Goal: Transaction & Acquisition: Purchase product/service

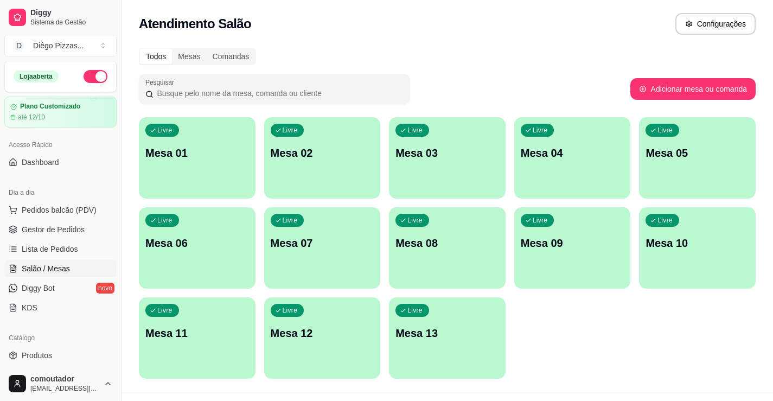
click at [199, 158] on p "Mesa 01" at bounding box center [197, 152] width 104 height 15
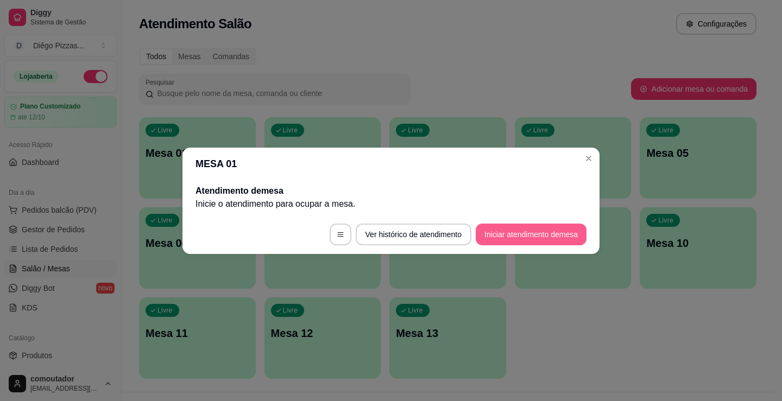
click at [498, 231] on button "Iniciar atendimento de mesa" at bounding box center [530, 235] width 111 height 22
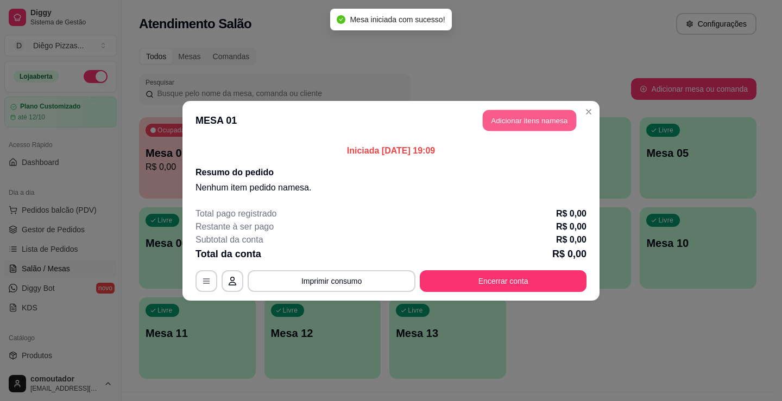
click at [494, 128] on button "Adicionar itens na mesa" at bounding box center [528, 120] width 93 height 21
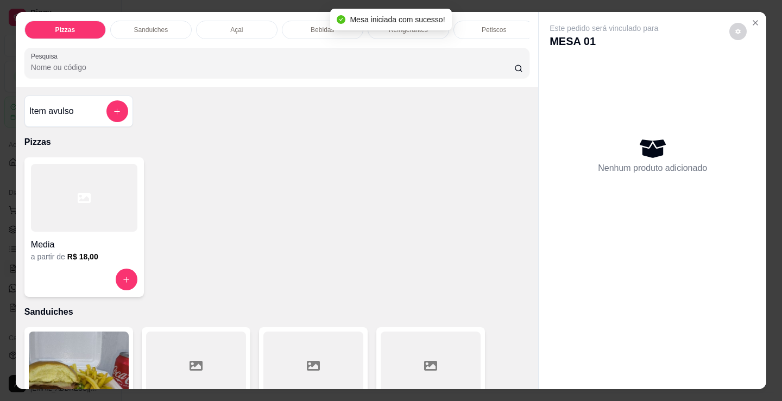
click at [475, 30] on div "Petiscos" at bounding box center [493, 30] width 81 height 18
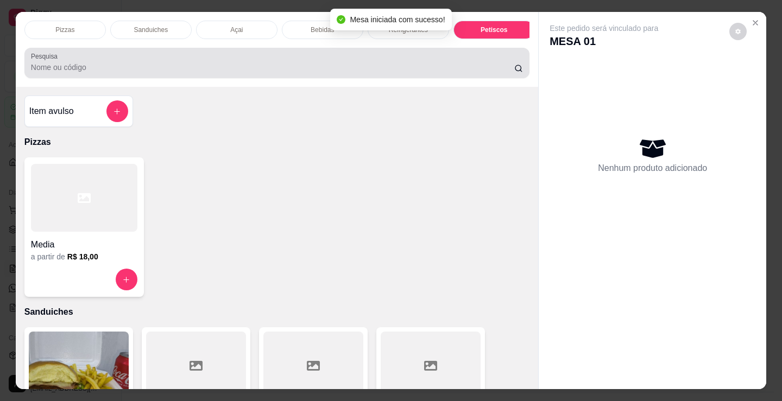
scroll to position [27, 0]
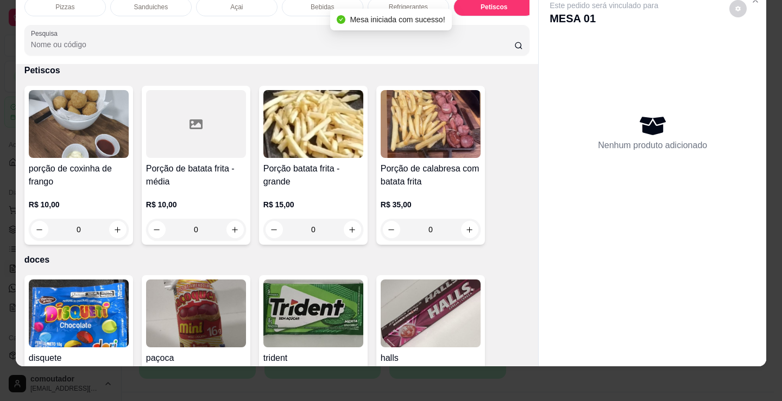
click at [396, 3] on p "Refrigerantes" at bounding box center [408, 7] width 39 height 9
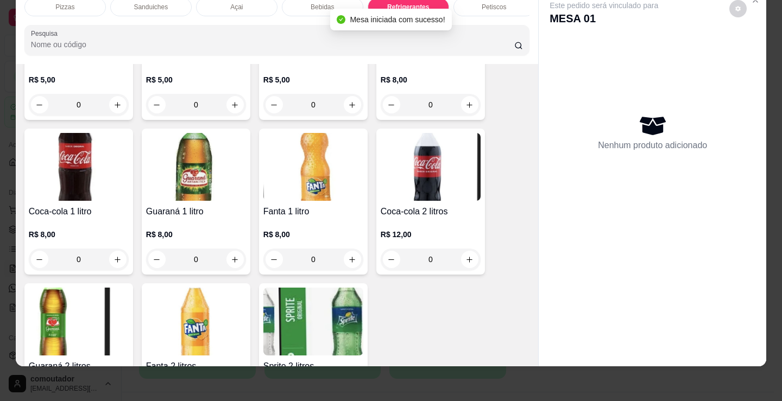
scroll to position [3353, 0]
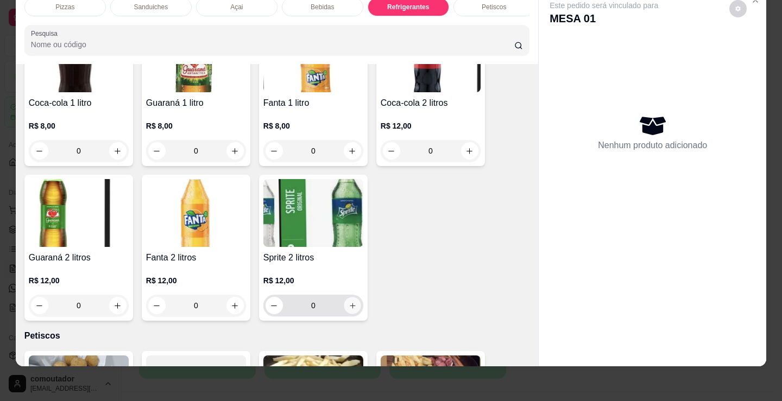
click at [348, 303] on icon "increase-product-quantity" at bounding box center [352, 306] width 8 height 8
type input "1"
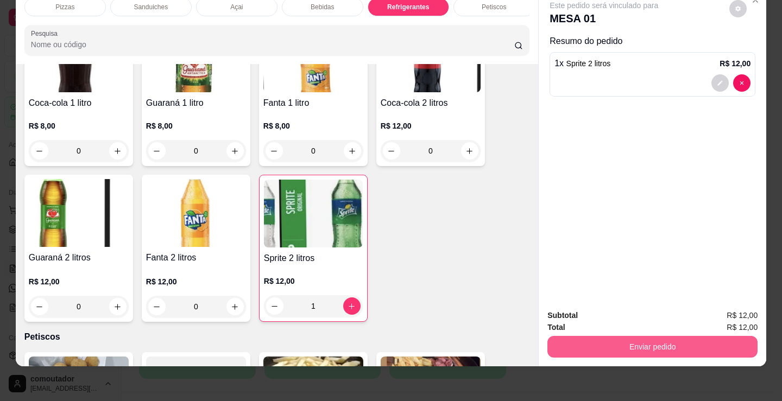
click at [690, 336] on button "Enviar pedido" at bounding box center [652, 347] width 210 height 22
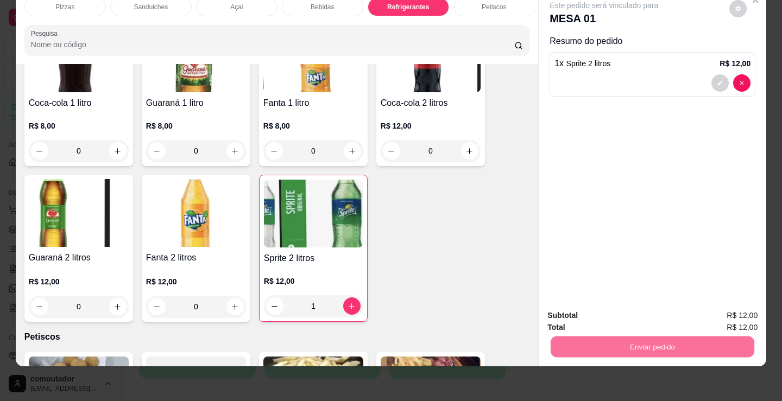
click at [723, 303] on button "Enviar pedido" at bounding box center [728, 312] width 61 height 21
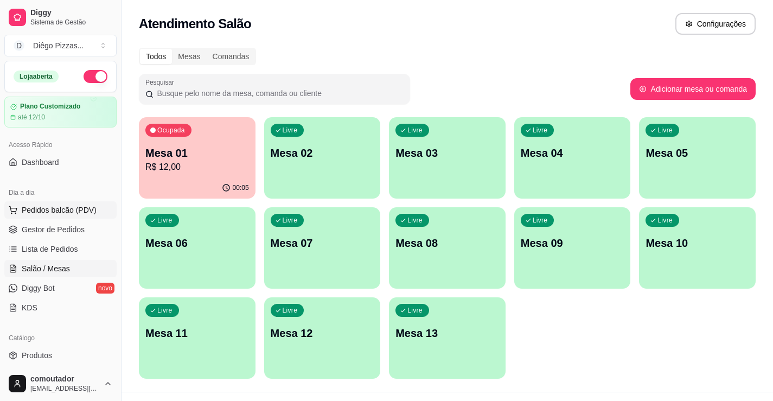
click at [61, 212] on span "Pedidos balcão (PDV)" at bounding box center [59, 210] width 75 height 11
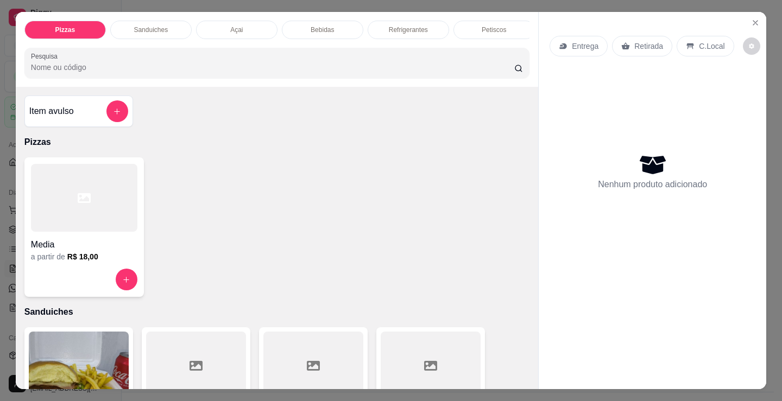
click at [218, 21] on div "Açai" at bounding box center [236, 30] width 81 height 18
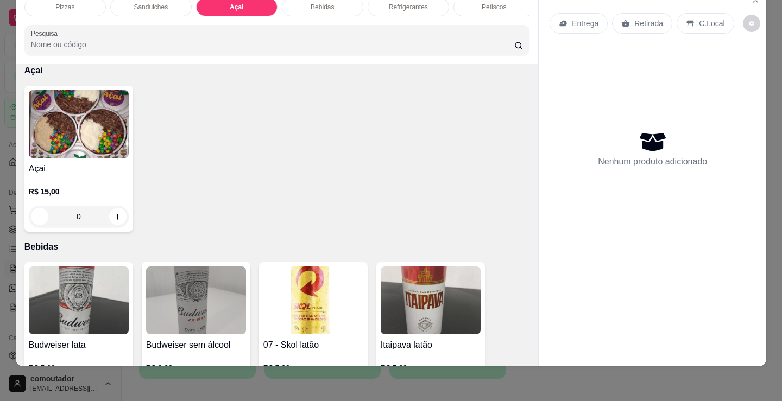
click at [79, 158] on img at bounding box center [79, 124] width 100 height 68
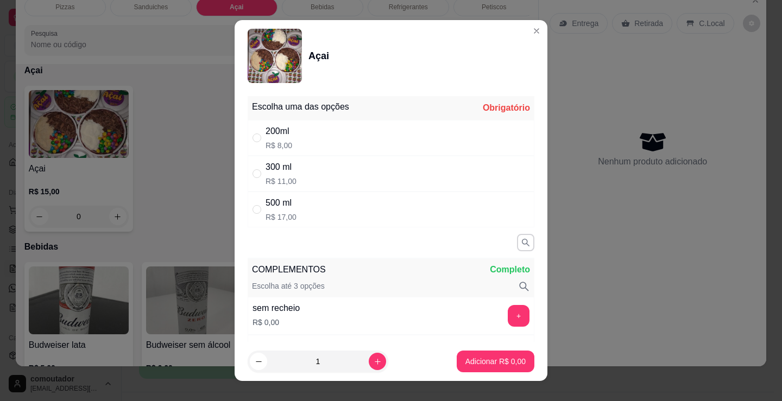
click at [284, 132] on div "200ml" at bounding box center [278, 131] width 27 height 13
radio input "true"
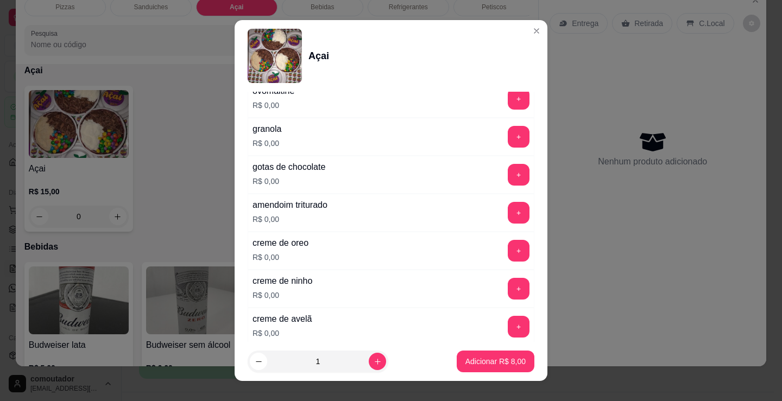
scroll to position [651, 0]
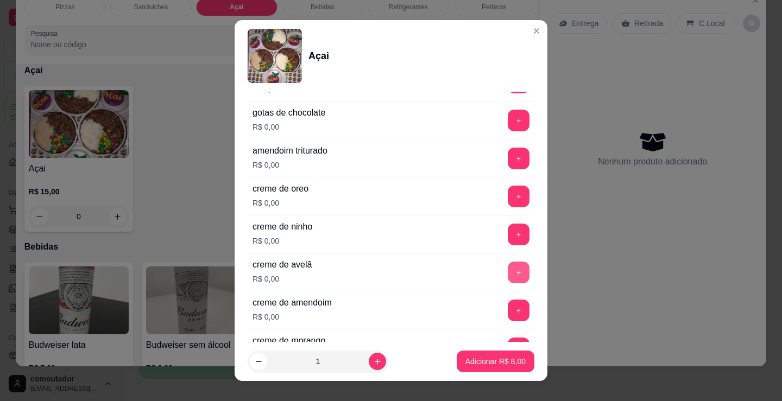
click at [507, 275] on button "+" at bounding box center [518, 273] width 22 height 22
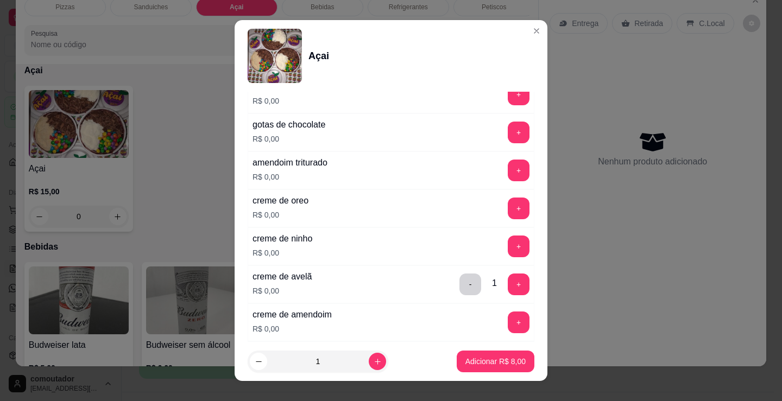
scroll to position [706, 0]
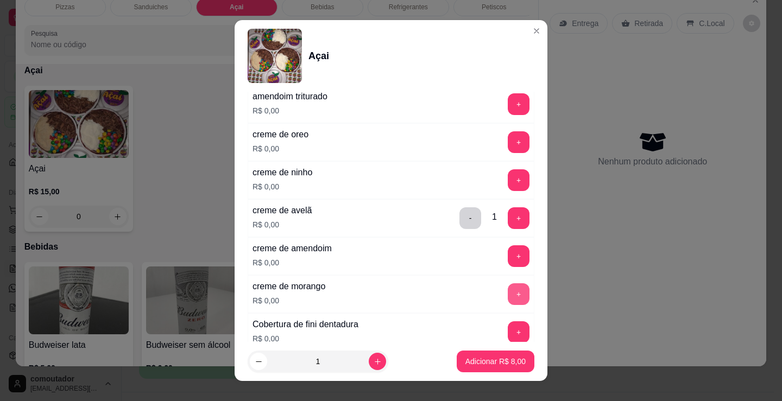
click at [507, 288] on button "+" at bounding box center [518, 294] width 22 height 22
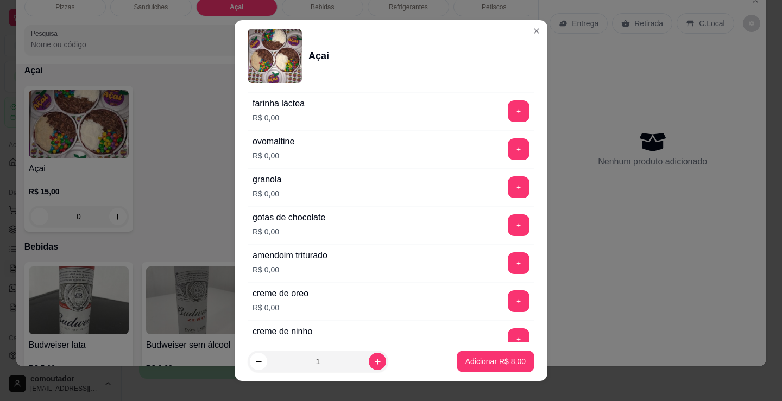
scroll to position [543, 0]
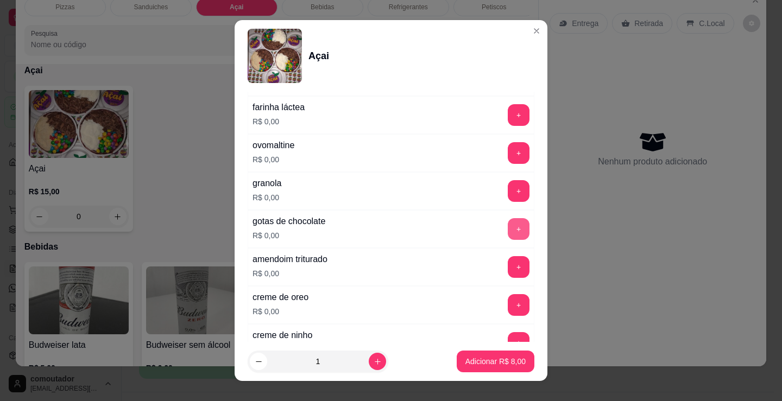
click at [507, 226] on button "+" at bounding box center [518, 229] width 22 height 22
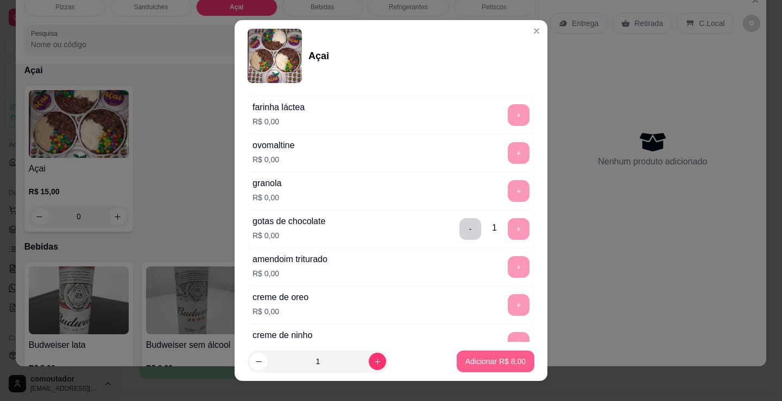
click at [513, 358] on button "Adicionar R$ 8,00" at bounding box center [495, 362] width 78 height 22
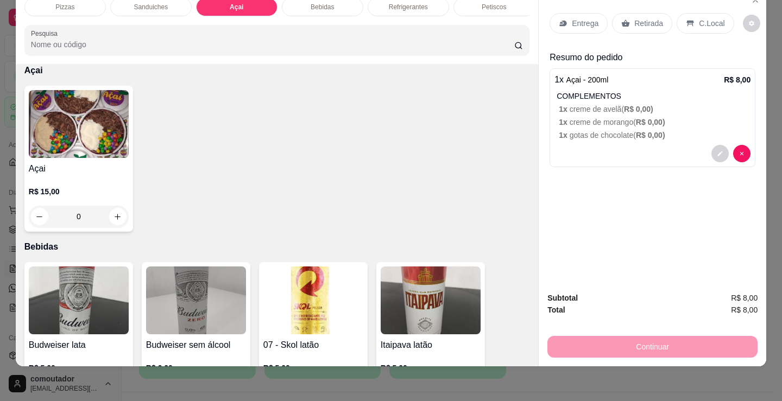
click at [29, 176] on div "R$ 15,00 0" at bounding box center [79, 201] width 100 height 52
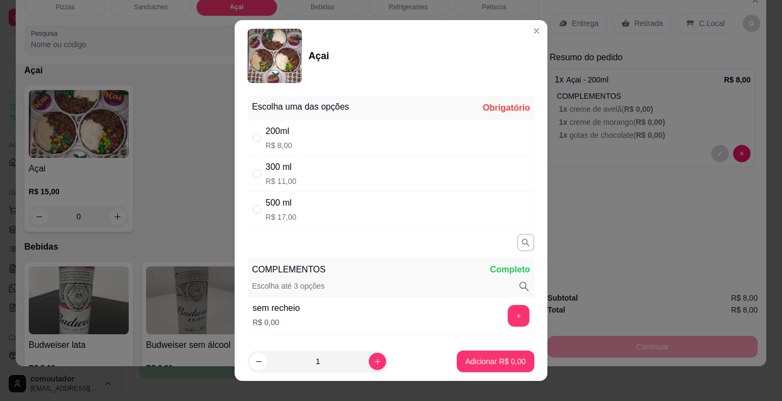
click at [277, 141] on p "R$ 8,00" at bounding box center [278, 145] width 27 height 11
radio input "true"
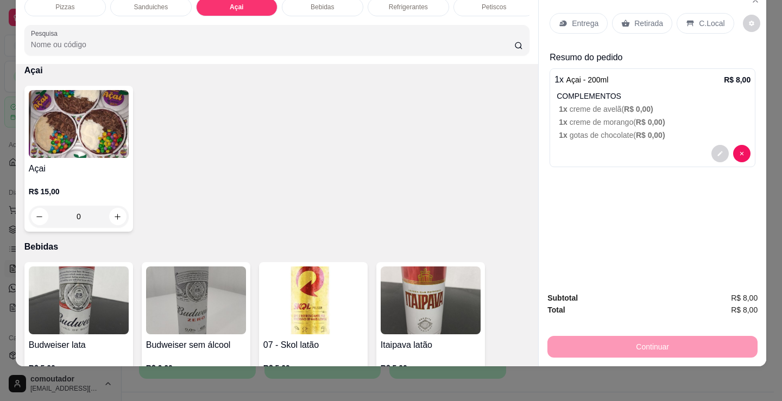
click at [670, 117] on p "1 x creme de morango ( R$ 0,00 )" at bounding box center [654, 122] width 192 height 11
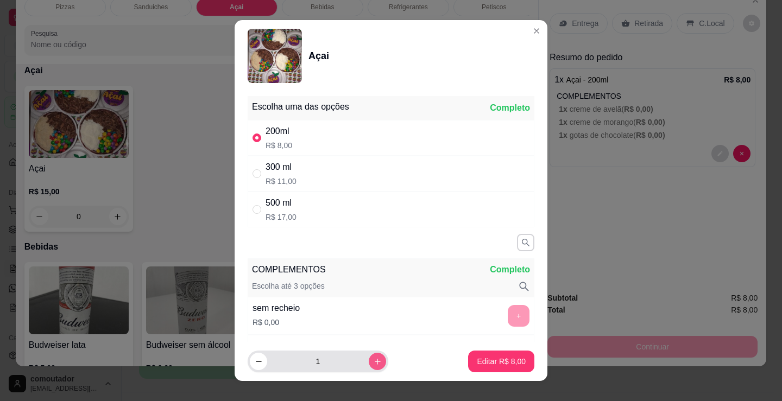
click at [373, 358] on icon "increase-product-quantity" at bounding box center [377, 362] width 8 height 8
type input "2"
click at [495, 359] on p "Editar R$ 16,00" at bounding box center [498, 361] width 51 height 10
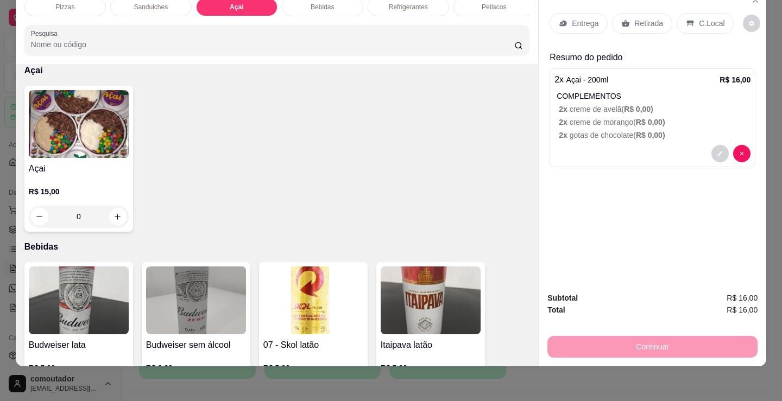
click at [617, 13] on div "Retirada" at bounding box center [642, 23] width 60 height 21
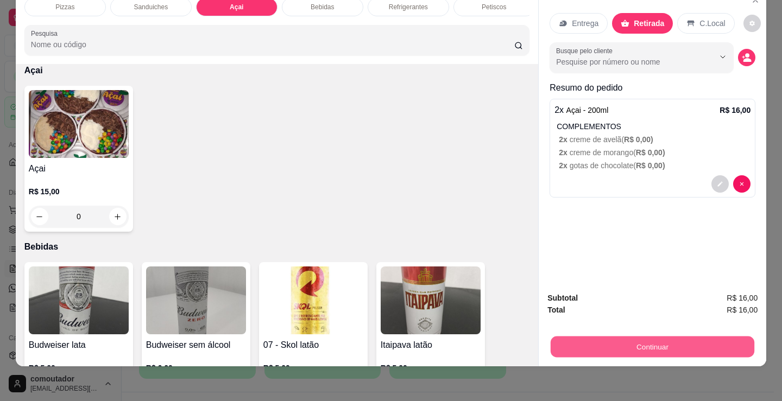
click at [658, 336] on button "Continuar" at bounding box center [652, 346] width 204 height 21
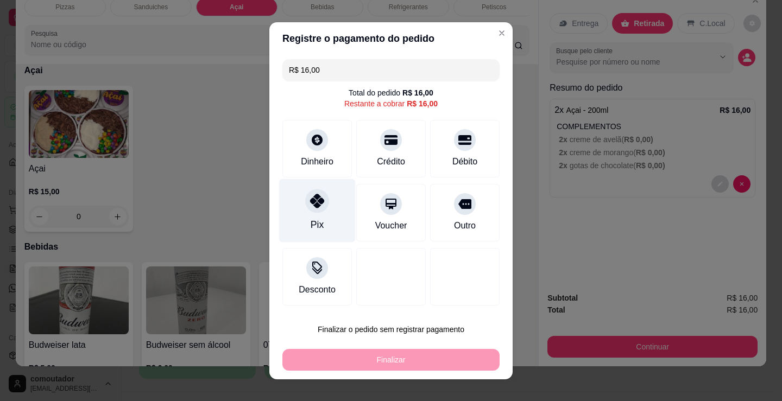
click at [333, 219] on div "Pix" at bounding box center [317, 210] width 77 height 63
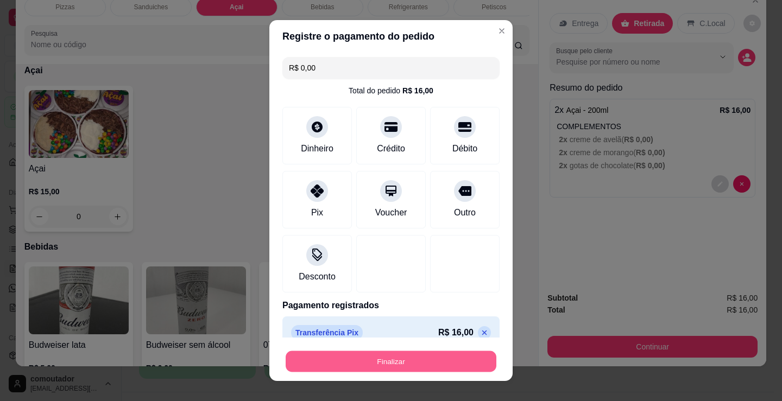
click at [447, 358] on button "Finalizar" at bounding box center [390, 361] width 211 height 21
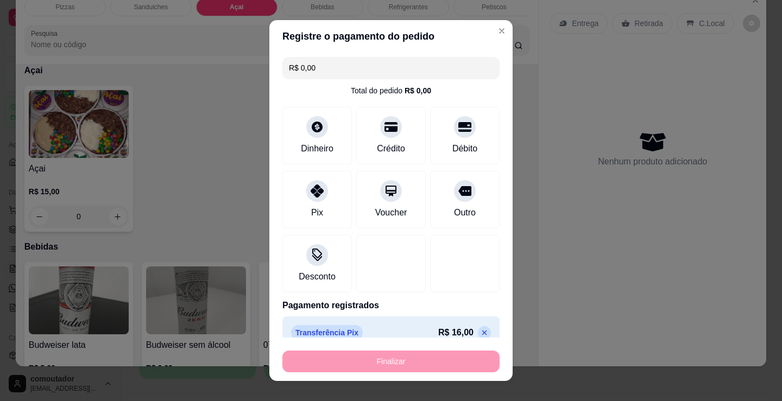
type input "-R$ 16,00"
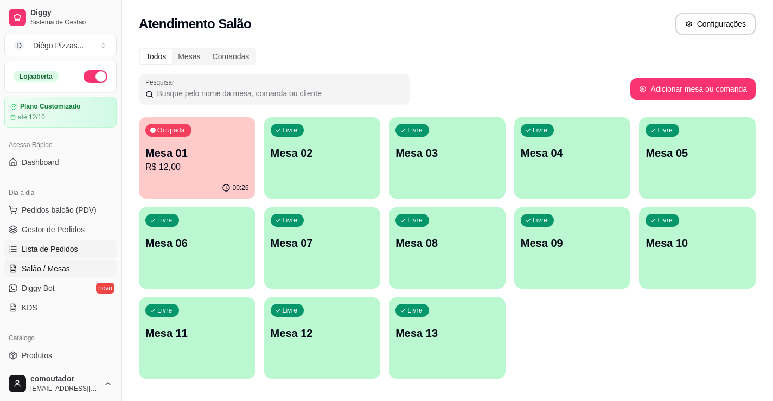
click at [34, 242] on link "Lista de Pedidos" at bounding box center [60, 248] width 112 height 17
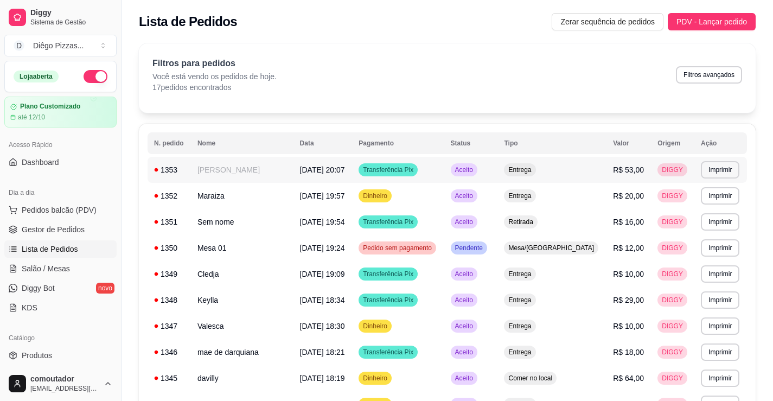
click at [243, 174] on td "[PERSON_NAME]" at bounding box center [242, 170] width 103 height 26
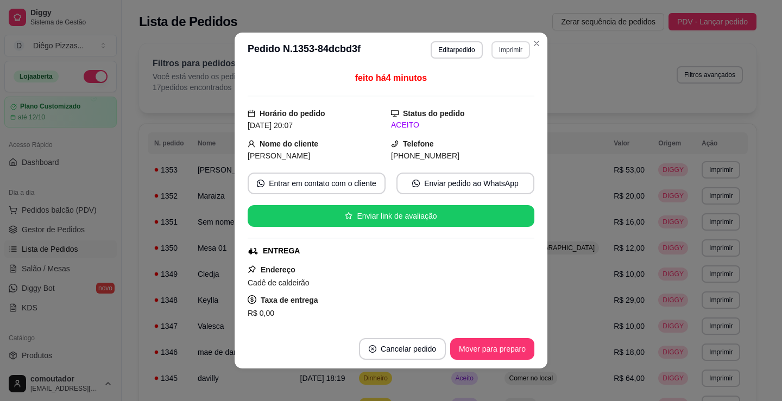
click at [498, 46] on button "Imprimir" at bounding box center [510, 49] width 39 height 17
click at [490, 86] on button "IMPRESSORA" at bounding box center [487, 87] width 76 height 17
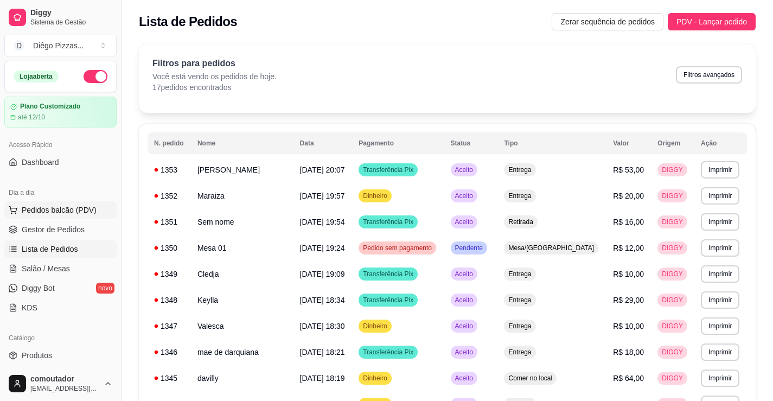
click at [31, 212] on span "Pedidos balcão (PDV)" at bounding box center [59, 210] width 75 height 11
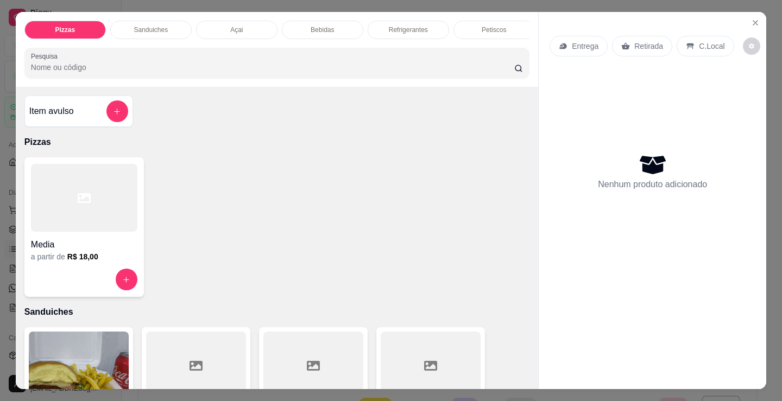
click at [230, 29] on p "Açai" at bounding box center [236, 30] width 12 height 9
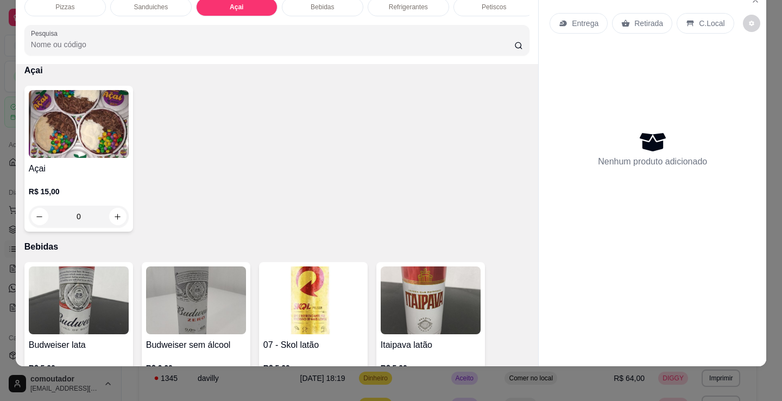
click at [89, 185] on div "R$ 15,00 0" at bounding box center [79, 201] width 100 height 52
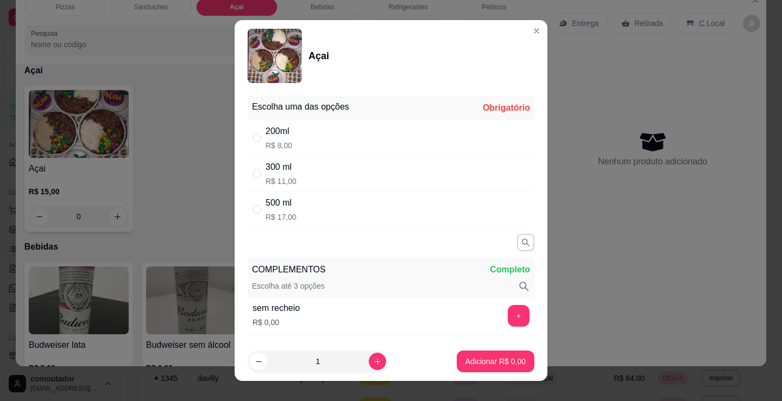
click at [405, 216] on div "500 ml R$ 17,00" at bounding box center [390, 210] width 287 height 36
radio input "true"
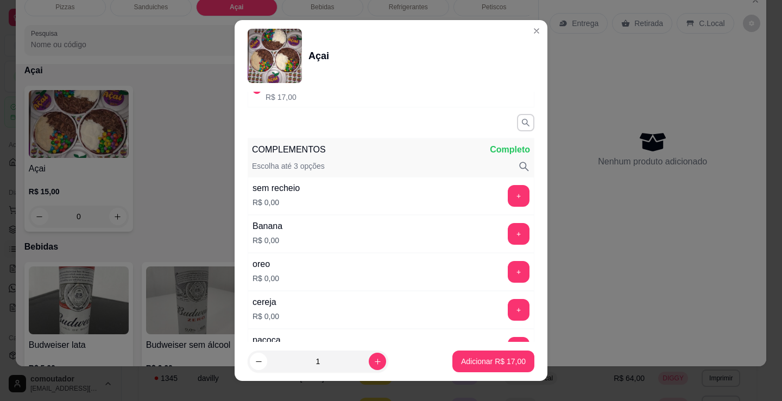
scroll to position [163, 0]
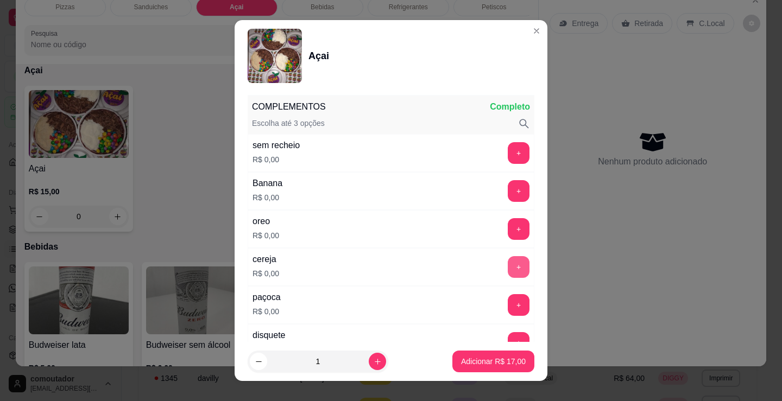
click at [507, 270] on button "+" at bounding box center [518, 267] width 22 height 22
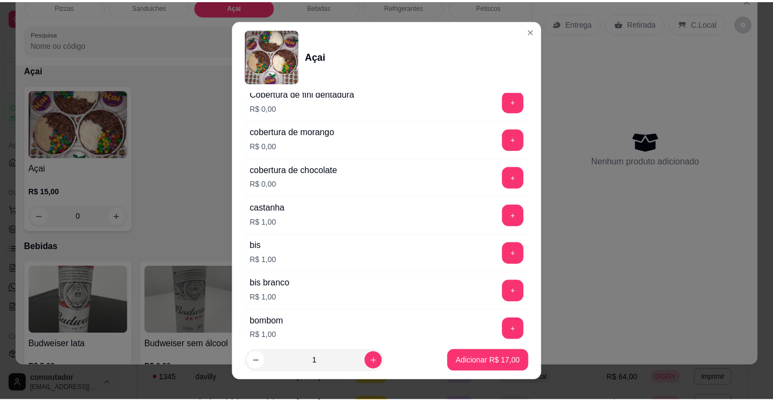
scroll to position [1031, 0]
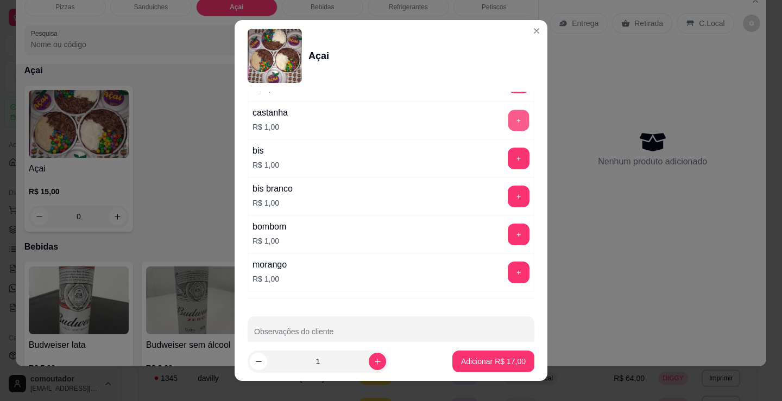
click at [508, 125] on button "+" at bounding box center [518, 120] width 21 height 21
click at [501, 358] on p "Adicionar R$ 18,00" at bounding box center [493, 361] width 65 height 11
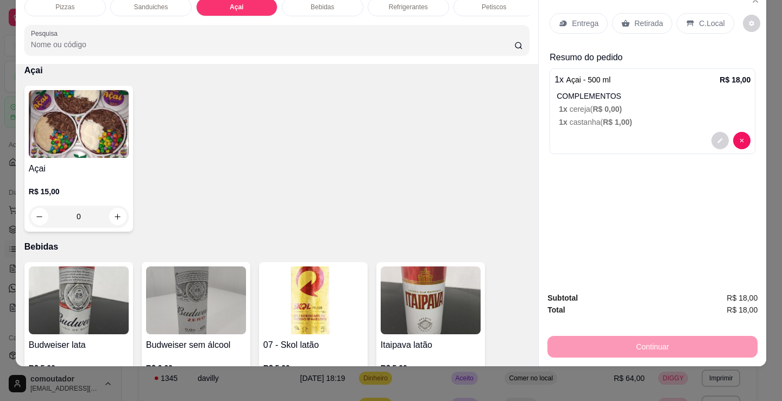
click at [593, 18] on p "Entrega" at bounding box center [584, 23] width 27 height 11
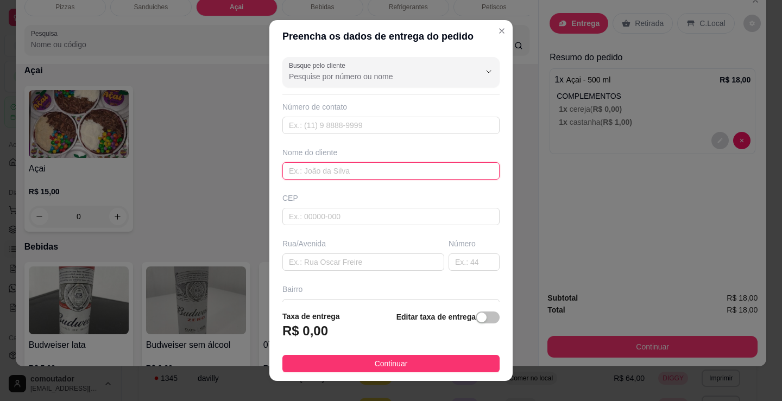
click at [416, 173] on input "text" at bounding box center [390, 170] width 217 height 17
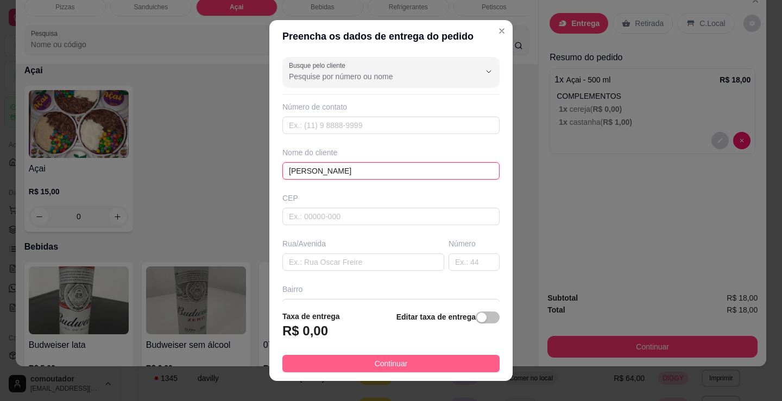
type input "[PERSON_NAME]"
click at [408, 368] on button "Continuar" at bounding box center [390, 363] width 217 height 17
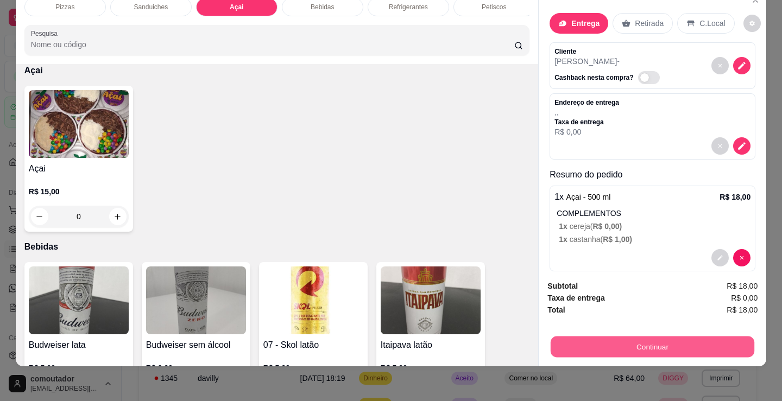
click at [595, 340] on button "Continuar" at bounding box center [652, 346] width 204 height 21
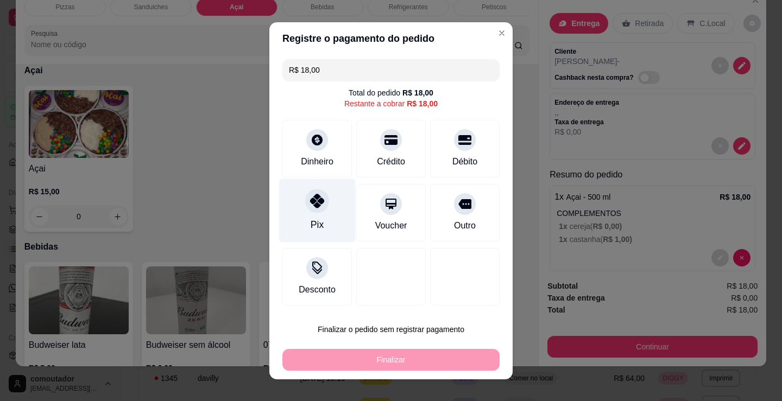
click at [302, 192] on div "Pix" at bounding box center [317, 210] width 77 height 63
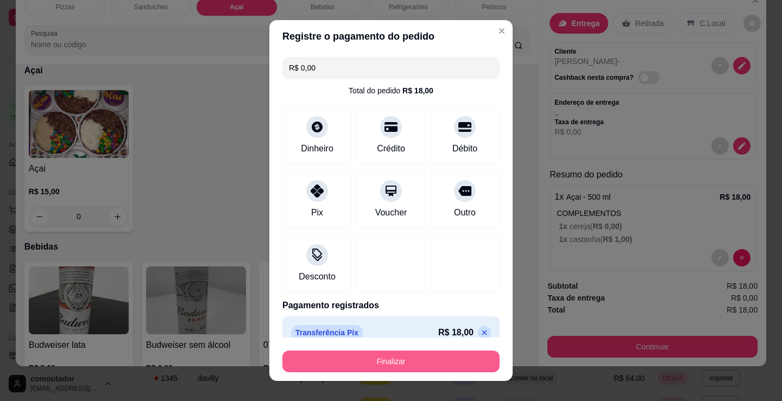
click at [360, 366] on button "Finalizar" at bounding box center [390, 362] width 217 height 22
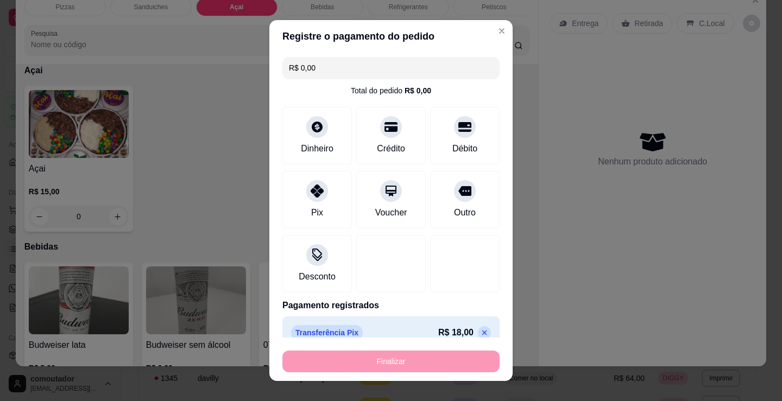
type input "-R$ 18,00"
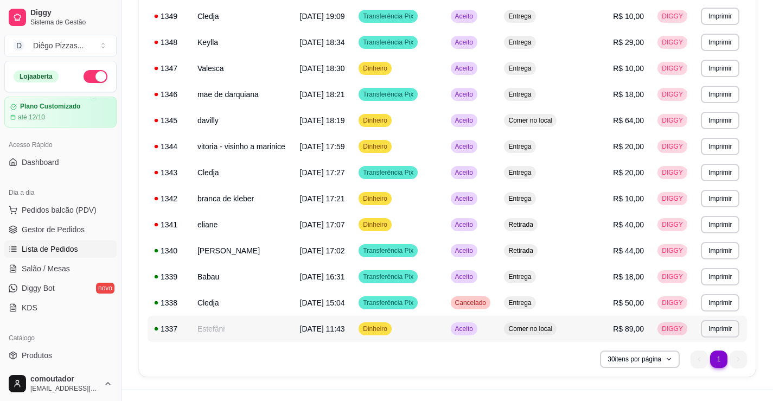
scroll to position [249, 0]
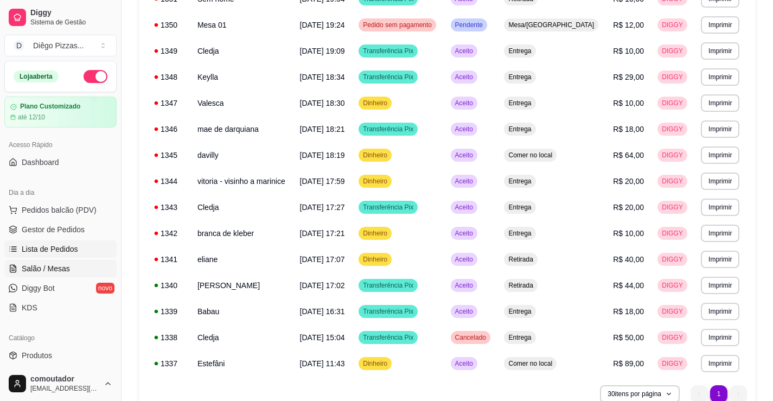
click at [90, 266] on link "Salão / Mesas" at bounding box center [60, 268] width 112 height 17
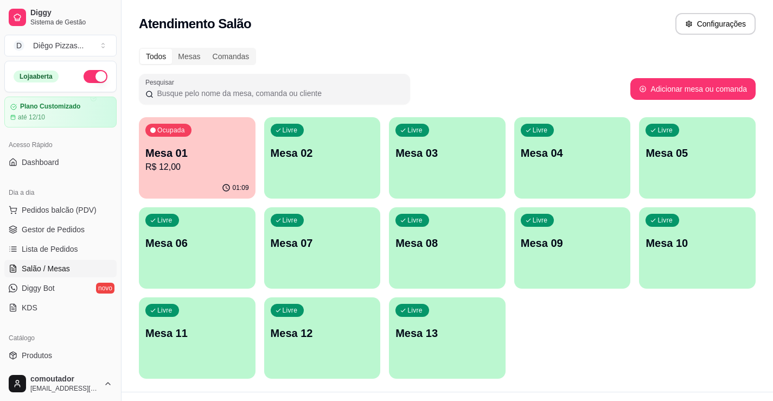
click at [315, 169] on div "Livre Mesa 02" at bounding box center [322, 151] width 117 height 68
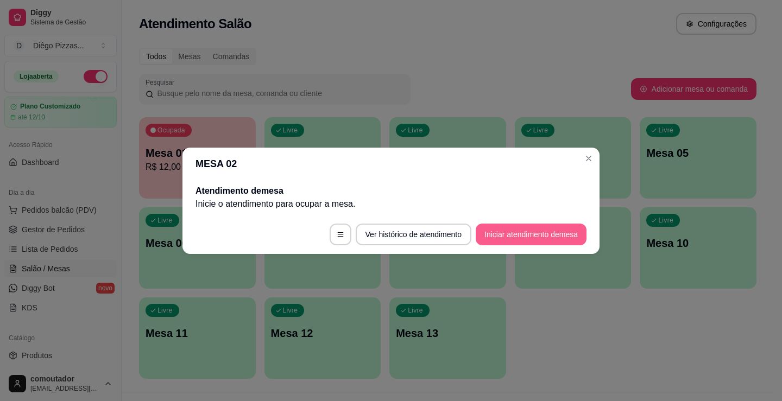
click at [536, 225] on button "Iniciar atendimento de mesa" at bounding box center [530, 235] width 111 height 22
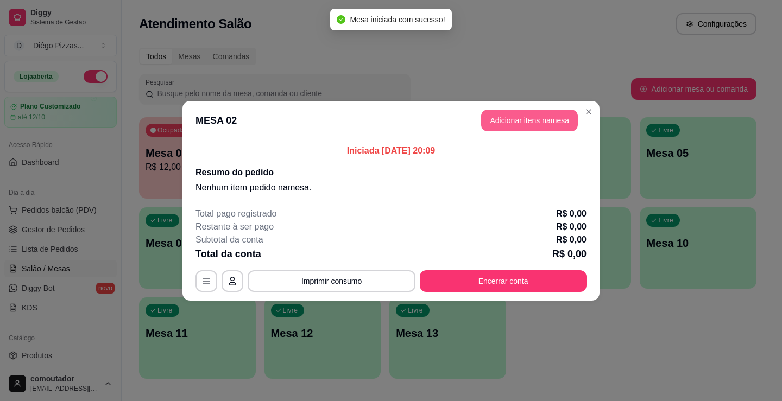
click at [527, 124] on button "Adicionar itens na mesa" at bounding box center [529, 121] width 97 height 22
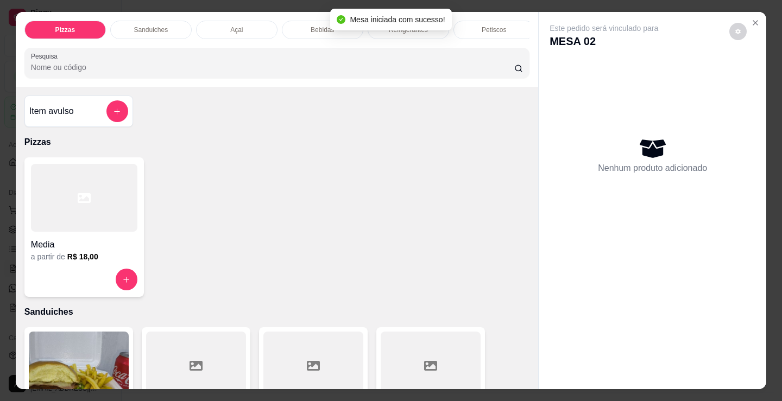
click at [391, 35] on div "Refrigerantes" at bounding box center [407, 30] width 81 height 18
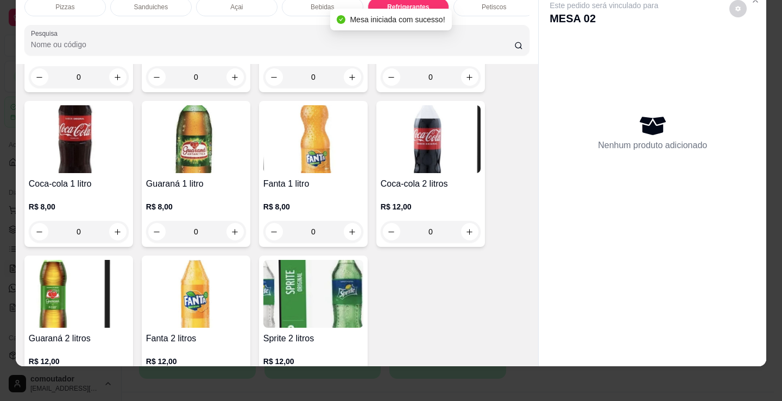
scroll to position [3299, 0]
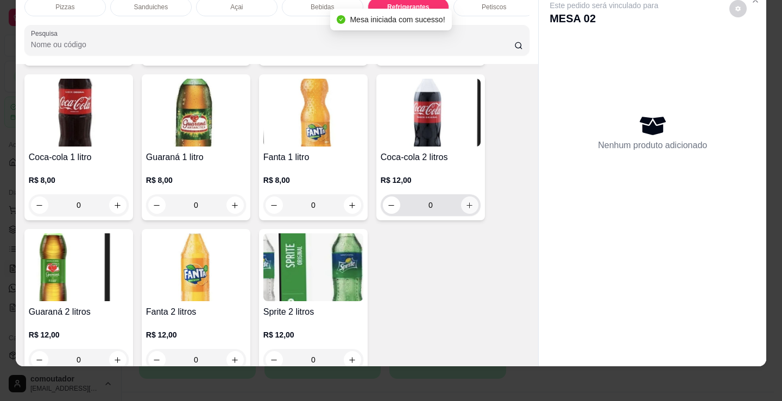
click at [471, 205] on button "increase-product-quantity" at bounding box center [469, 204] width 17 height 17
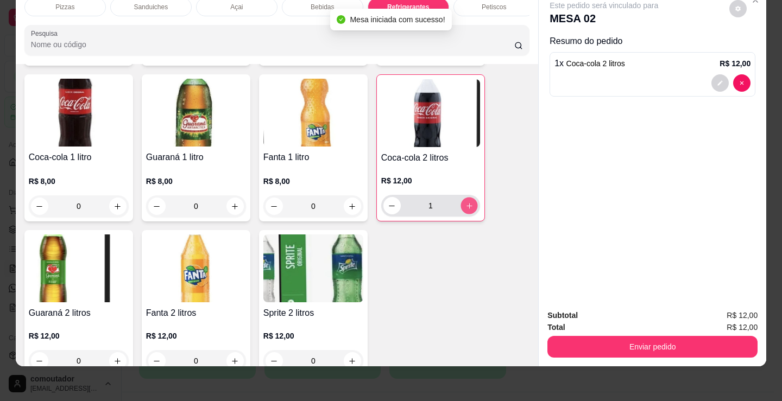
click at [471, 205] on button "increase-product-quantity" at bounding box center [468, 206] width 17 height 17
type input "2"
click at [670, 346] on button "Enviar pedido" at bounding box center [652, 347] width 210 height 22
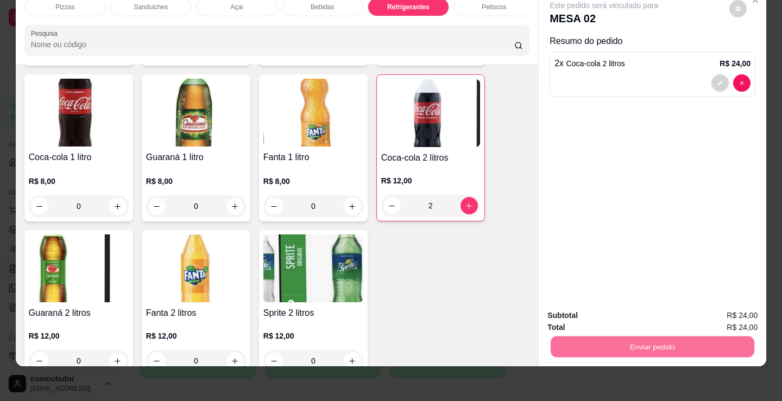
click at [650, 308] on button "Registrar cliente" at bounding box center [657, 312] width 72 height 21
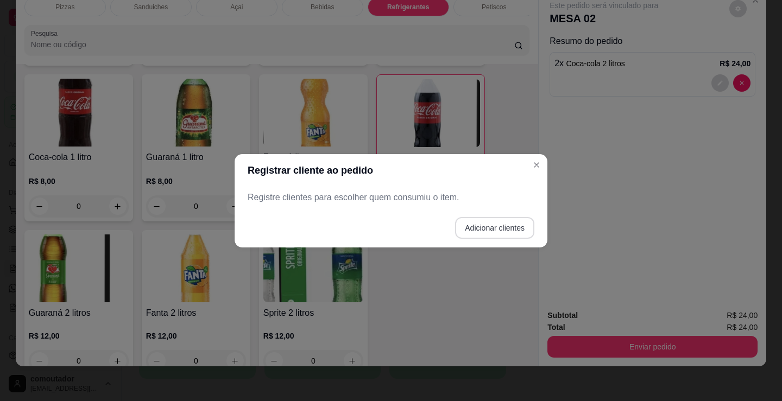
click at [495, 228] on button "Adicionar clientes" at bounding box center [494, 228] width 79 height 22
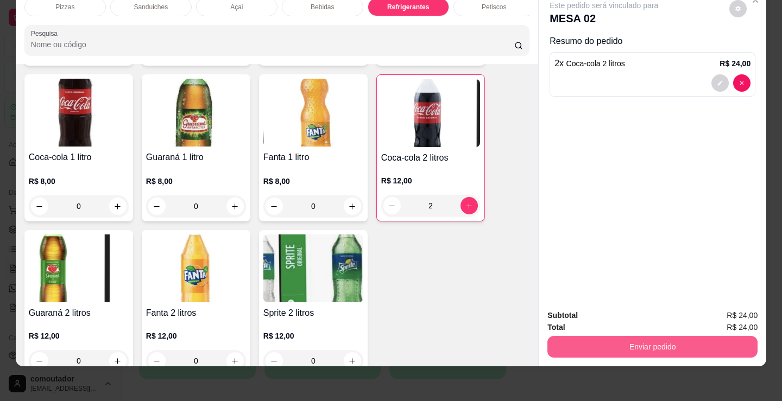
click at [597, 336] on button "Enviar pedido" at bounding box center [652, 347] width 210 height 22
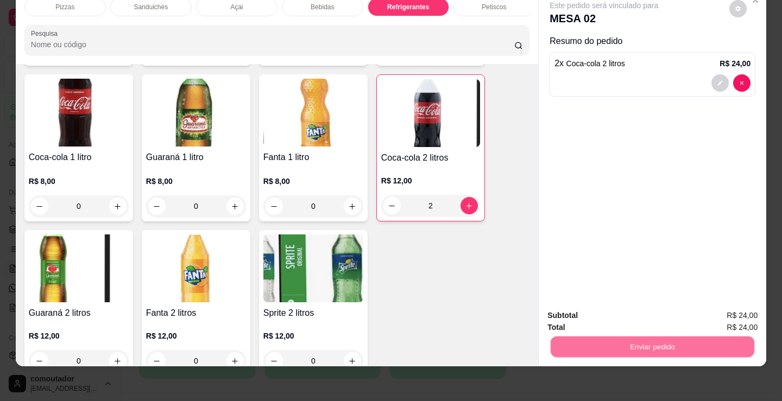
click at [720, 309] on button "Enviar pedido" at bounding box center [728, 312] width 61 height 21
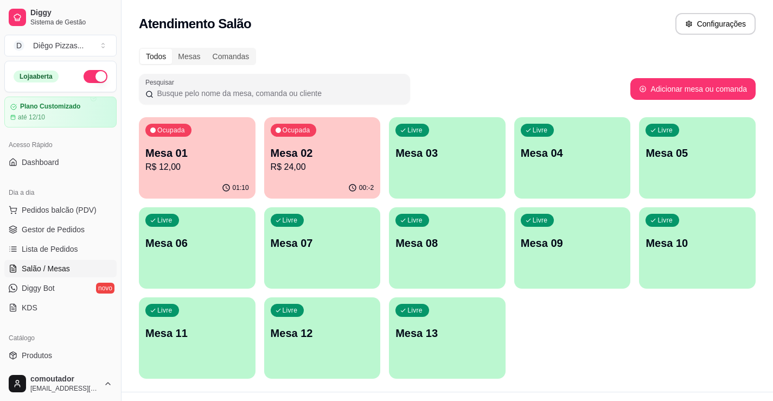
click at [579, 308] on div "Ocupada Mesa 01 R$ 12,00 01:10 Ocupada Mesa 02 R$ 24,00 00:-2 Livre Mesa 03 Liv…" at bounding box center [447, 248] width 617 height 262
click at [75, 212] on span "Pedidos balcão (PDV)" at bounding box center [59, 210] width 75 height 11
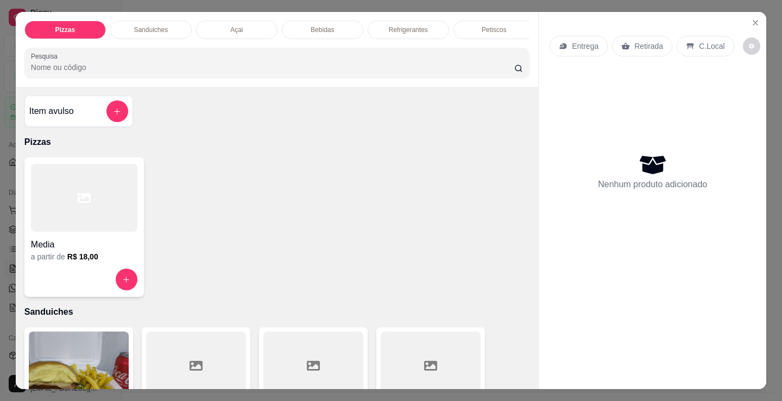
click at [226, 26] on div "Açai" at bounding box center [236, 30] width 81 height 18
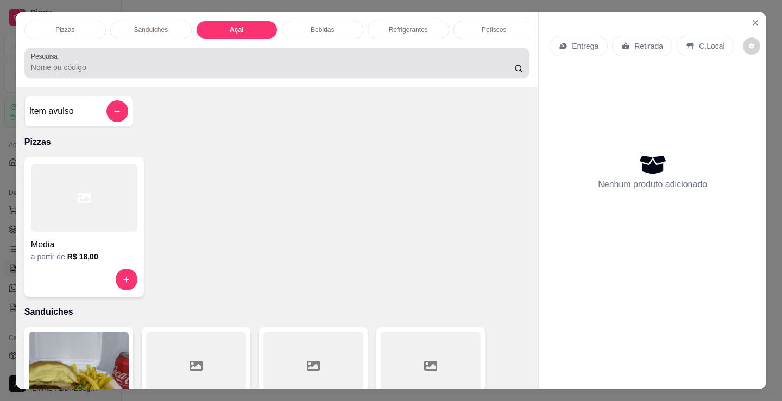
scroll to position [27, 0]
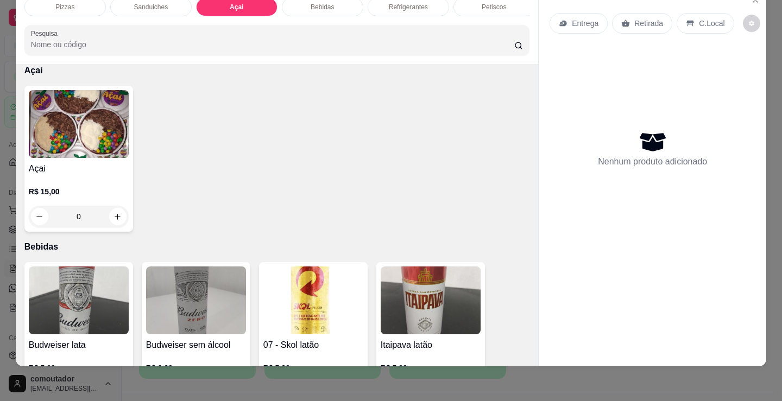
click at [53, 139] on img at bounding box center [79, 124] width 100 height 68
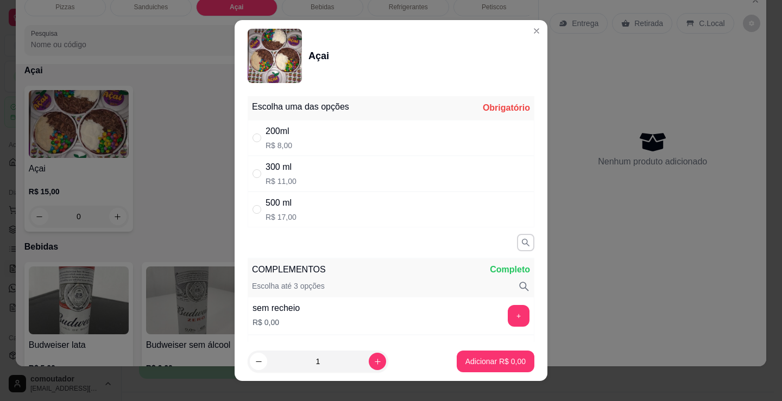
click at [295, 139] on div "200ml R$ 8,00" at bounding box center [390, 138] width 287 height 36
radio input "true"
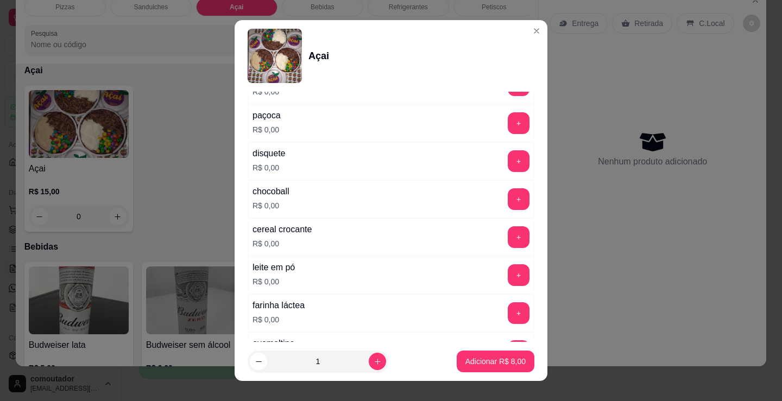
scroll to position [326, 0]
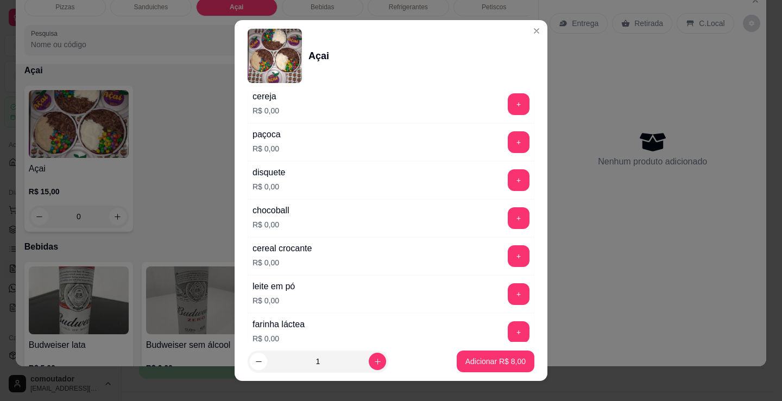
click at [507, 147] on button "+" at bounding box center [518, 142] width 22 height 22
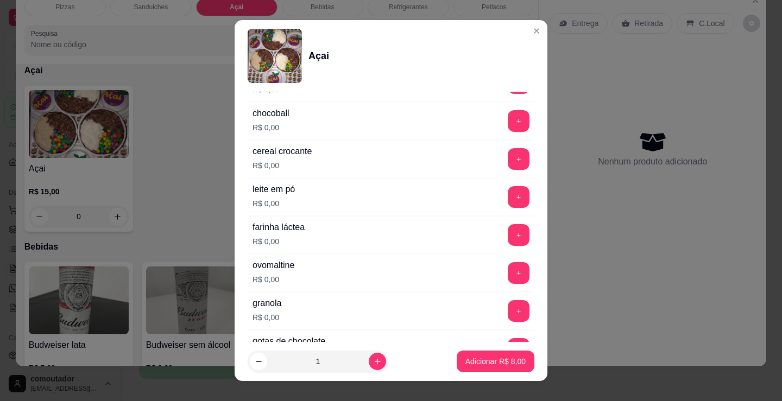
scroll to position [434, 0]
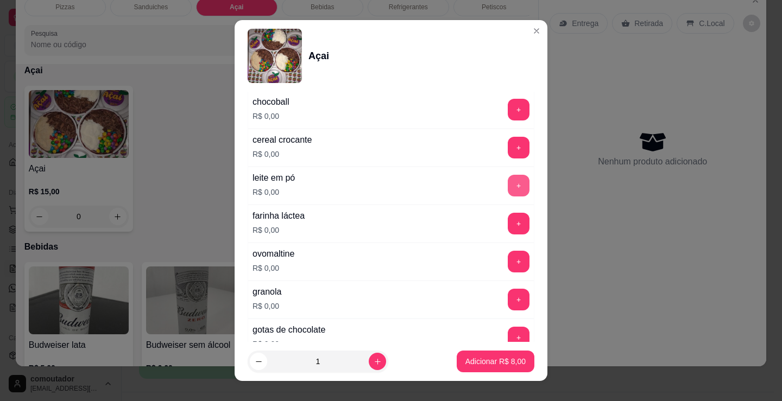
click at [507, 189] on button "+" at bounding box center [518, 186] width 22 height 22
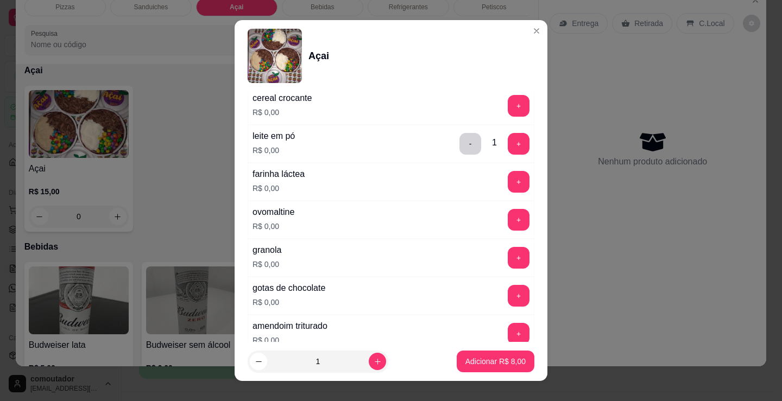
scroll to position [597, 0]
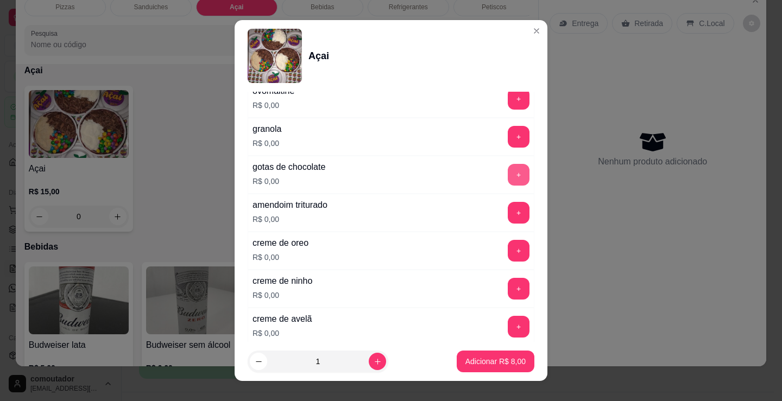
click at [507, 179] on button "+" at bounding box center [518, 175] width 22 height 22
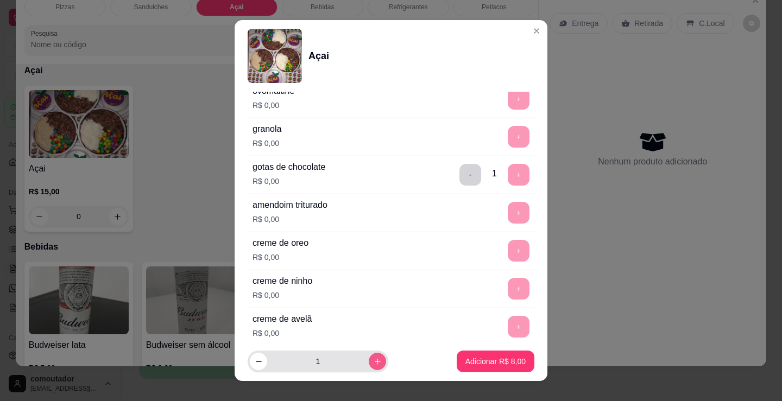
click at [373, 360] on icon "increase-product-quantity" at bounding box center [377, 362] width 8 height 8
type input "2"
click at [464, 360] on p "Adicionar R$ 16,00" at bounding box center [493, 361] width 65 height 11
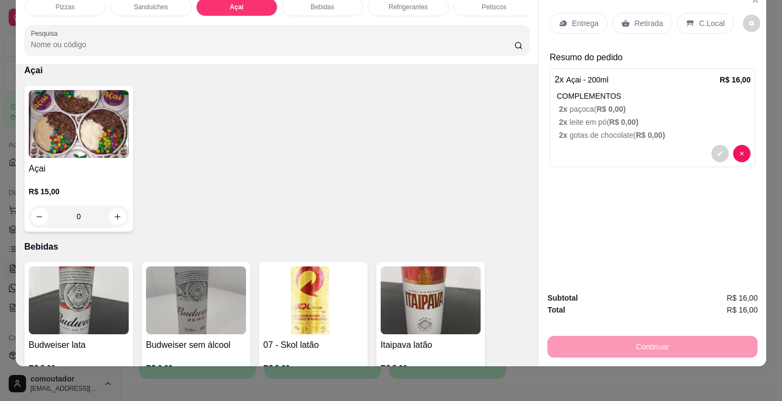
click at [579, 18] on p "Entrega" at bounding box center [584, 23] width 27 height 11
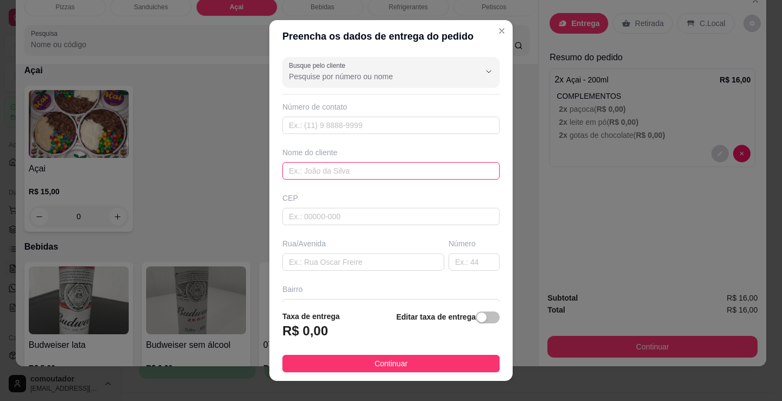
click at [353, 175] on input "text" at bounding box center [390, 170] width 217 height 17
type input "joao de fofa"
click at [430, 373] on footer "Taxa de entrega R$ 0,00 Editar taxa de entrega Continuar" at bounding box center [390, 341] width 243 height 79
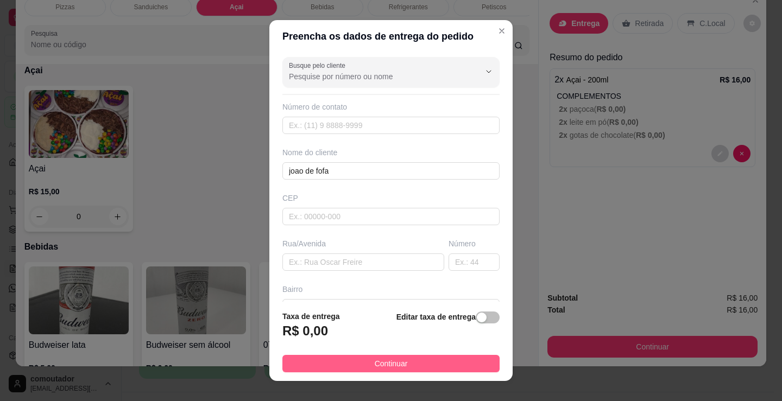
click at [439, 365] on button "Continuar" at bounding box center [390, 363] width 217 height 17
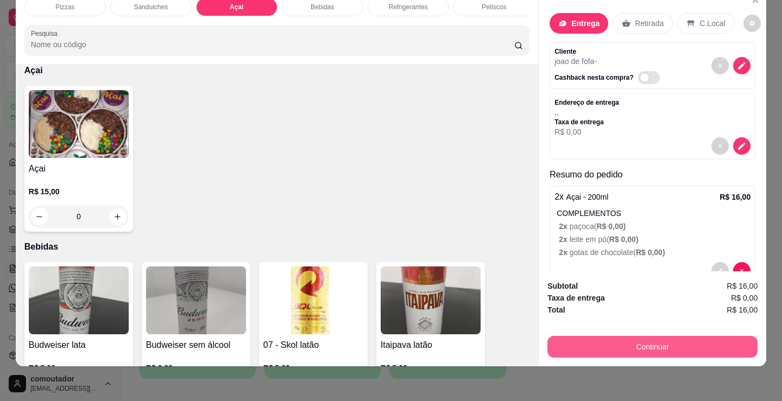
click at [635, 336] on button "Continuar" at bounding box center [652, 347] width 210 height 22
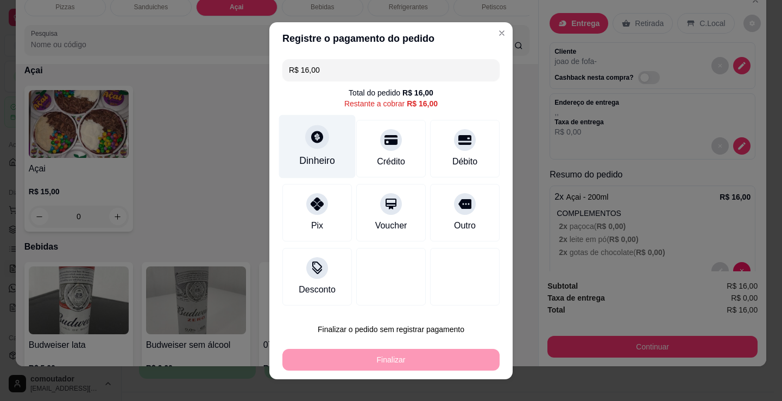
click at [315, 136] on icon at bounding box center [317, 137] width 12 height 12
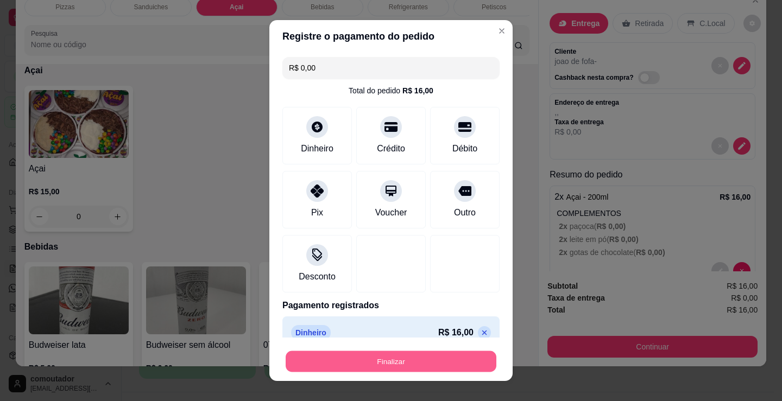
click at [390, 361] on button "Finalizar" at bounding box center [390, 361] width 211 height 21
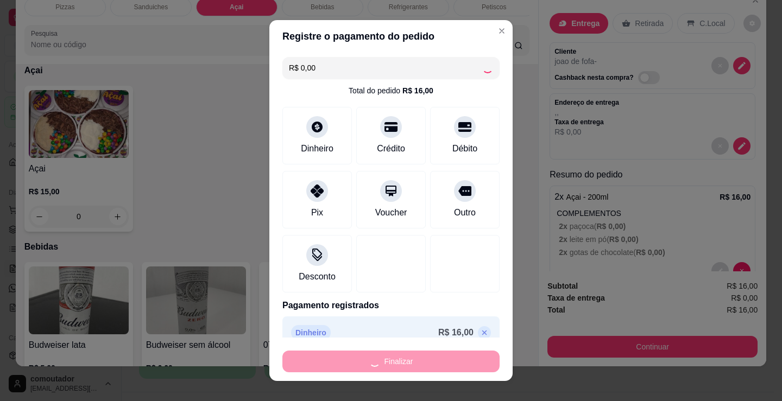
type input "-R$ 16,00"
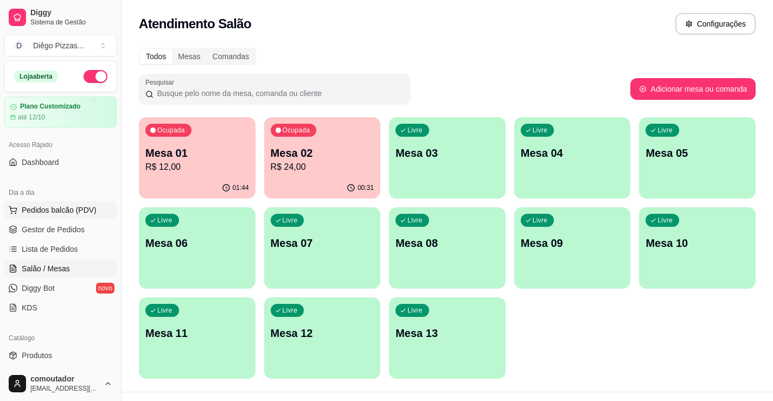
click at [82, 208] on span "Pedidos balcão (PDV)" at bounding box center [59, 210] width 75 height 11
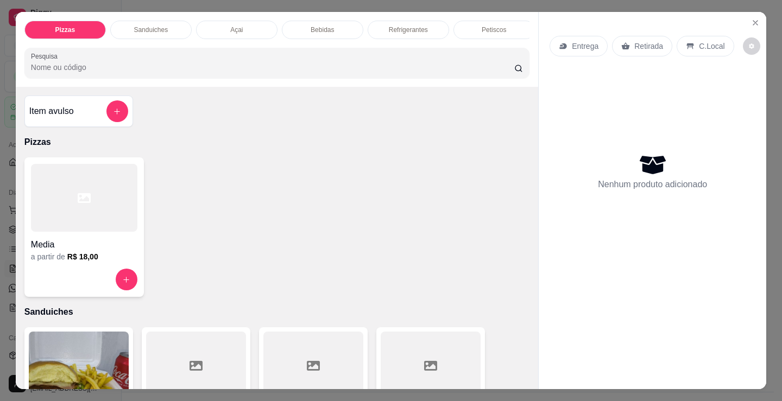
drag, startPoint x: 104, startPoint y: 236, endPoint x: 111, endPoint y: 229, distance: 10.0
click at [111, 229] on div "Media a partir de R$ 18,00" at bounding box center [83, 226] width 119 height 139
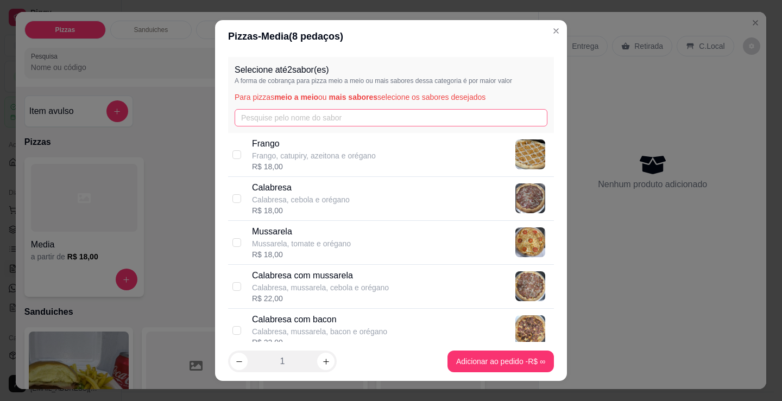
drag, startPoint x: 306, startPoint y: 100, endPoint x: 301, endPoint y: 120, distance: 20.8
click at [306, 103] on div "Selecione até 2 sabor(es) A forma de cobrança para pizza meio a meio ou mais sa…" at bounding box center [391, 95] width 326 height 76
click at [298, 123] on input "text" at bounding box center [390, 117] width 313 height 17
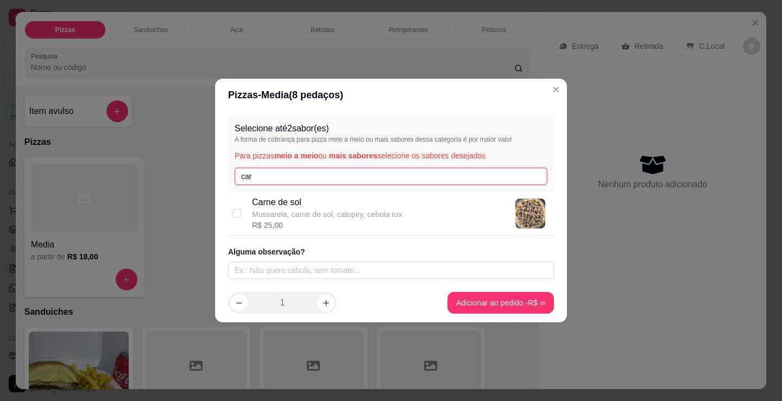
type input "car"
drag, startPoint x: 306, startPoint y: 220, endPoint x: 311, endPoint y: 172, distance: 48.6
click at [307, 219] on div "Carne de sol Mussarela, carne de sol, catupiry, cebola rox R$ 25,00" at bounding box center [327, 213] width 150 height 35
checkbox input "true"
click at [311, 173] on input "car" at bounding box center [390, 176] width 313 height 17
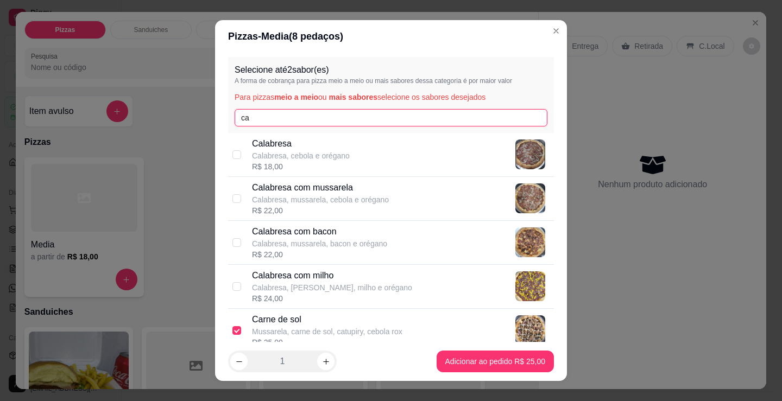
type input "c"
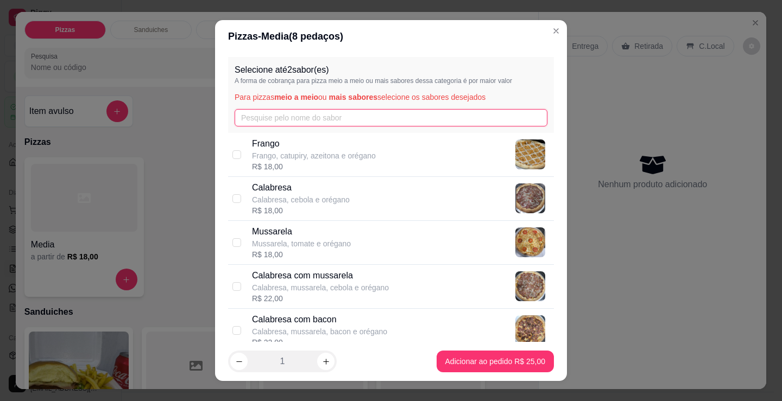
click at [256, 119] on input "text" at bounding box center [390, 117] width 313 height 17
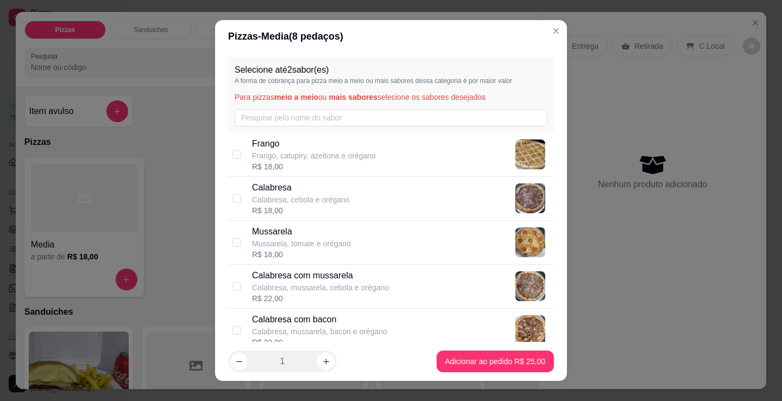
click at [306, 189] on p "Calabresa" at bounding box center [301, 187] width 98 height 13
click at [366, 200] on div "Calabresa Calabresa, cebola e orégano R$ 18,00" at bounding box center [400, 198] width 297 height 35
checkbox input "false"
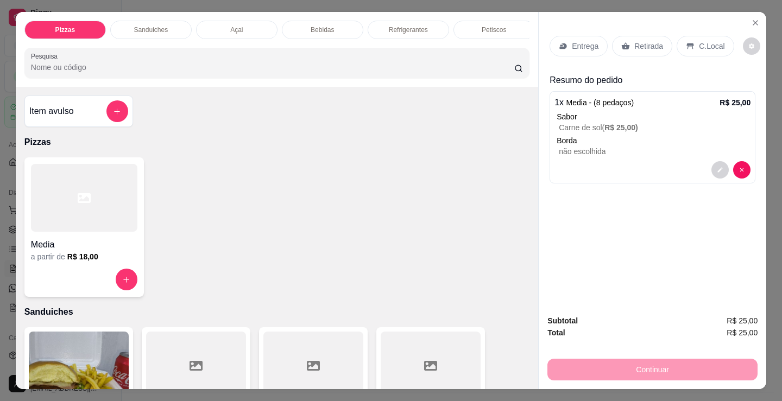
click at [69, 192] on div at bounding box center [84, 198] width 106 height 68
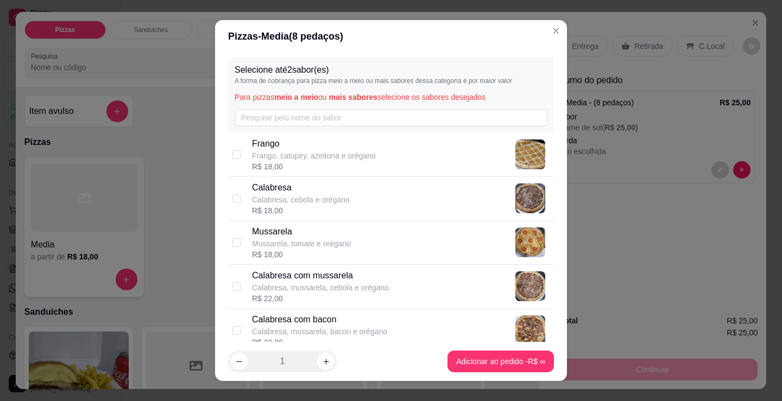
click at [376, 198] on div "Calabresa Calabresa, cebola e orégano R$ 18,00" at bounding box center [400, 198] width 297 height 35
checkbox input "true"
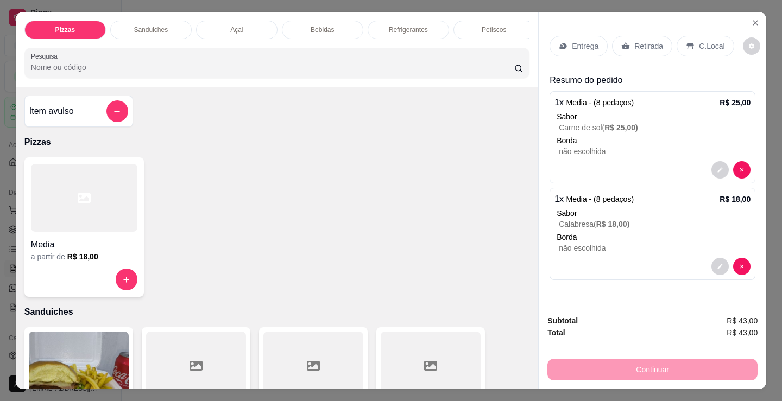
click at [115, 205] on div at bounding box center [84, 198] width 106 height 68
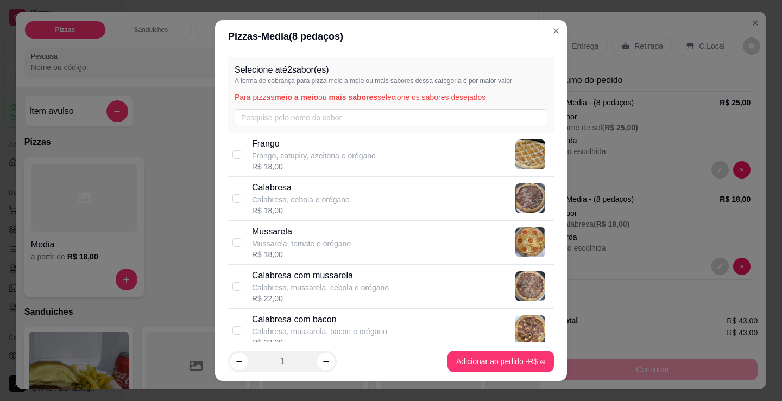
click at [313, 107] on div "Selecione até 2 sabor(es) A forma de cobrança para pizza meio a meio ou mais sa…" at bounding box center [391, 95] width 326 height 76
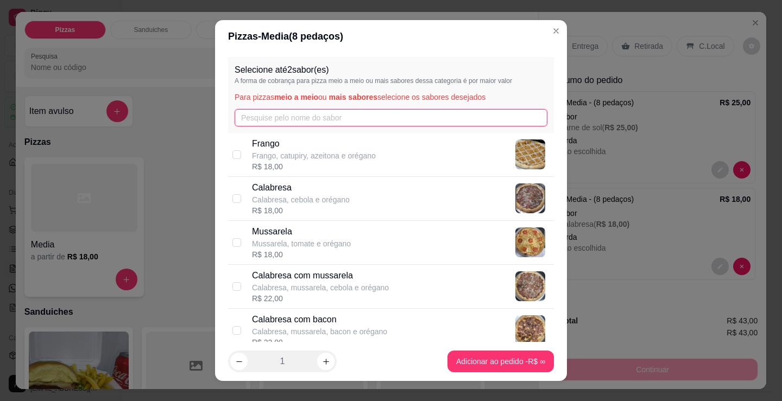
click at [297, 122] on input "text" at bounding box center [390, 117] width 313 height 17
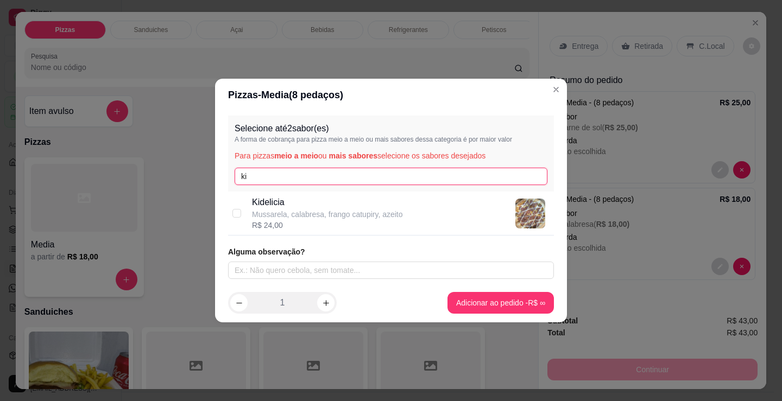
type input "ki"
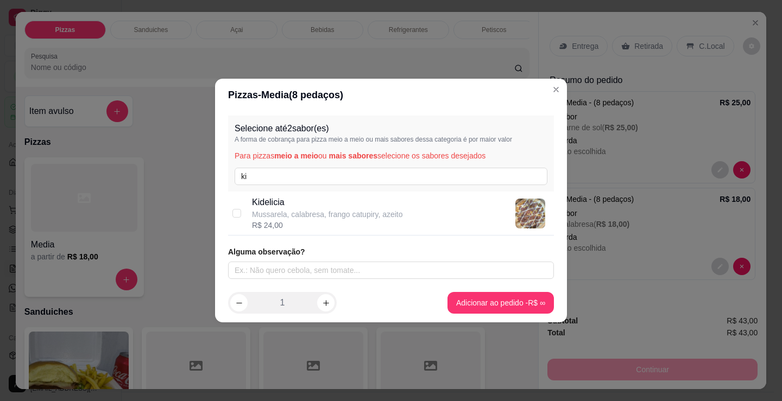
drag, startPoint x: 265, startPoint y: 210, endPoint x: 391, endPoint y: 231, distance: 128.2
click at [266, 210] on p "Mussarela, calabresa, frango catupiry, azeito" at bounding box center [327, 214] width 151 height 11
checkbox input "true"
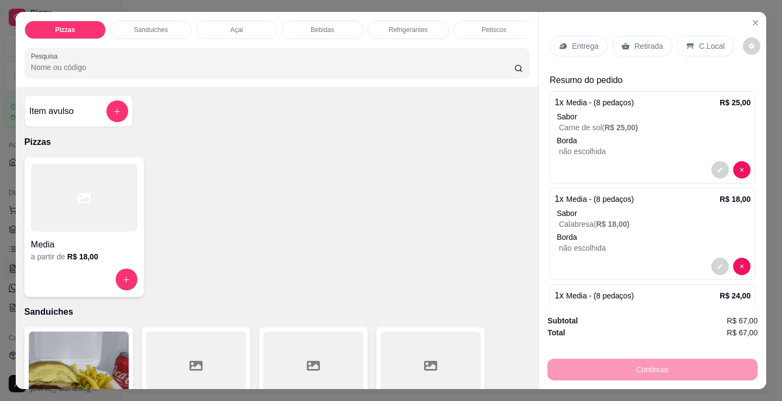
click at [462, 172] on div "Media a partir de R$ 18,00" at bounding box center [276, 226] width 505 height 139
click at [571, 45] on p "Entrega" at bounding box center [584, 46] width 27 height 11
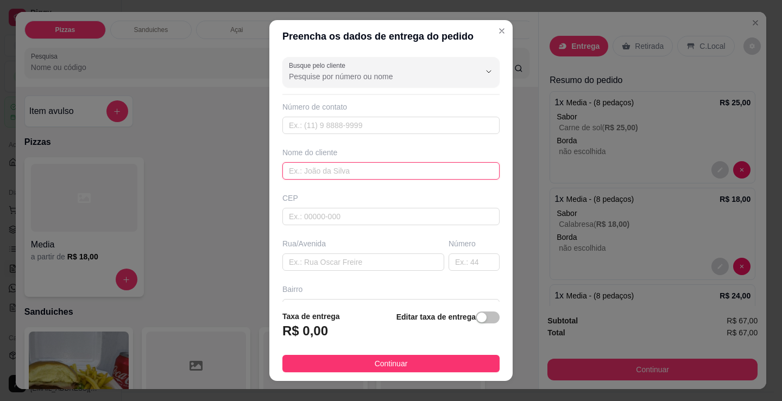
click at [325, 164] on input "text" at bounding box center [390, 170] width 217 height 17
type input "N"
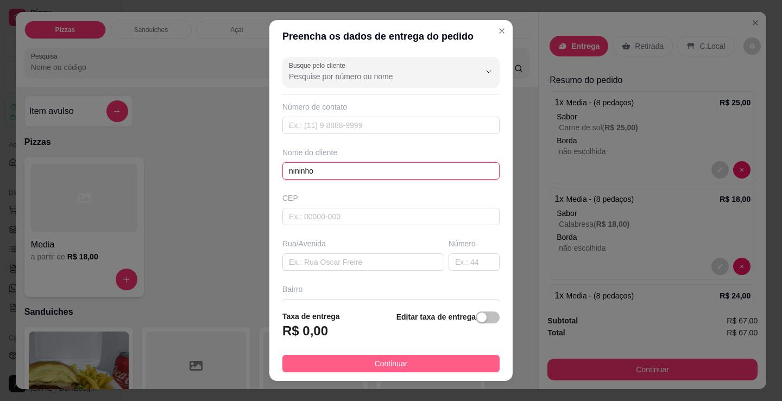
type input "nininho"
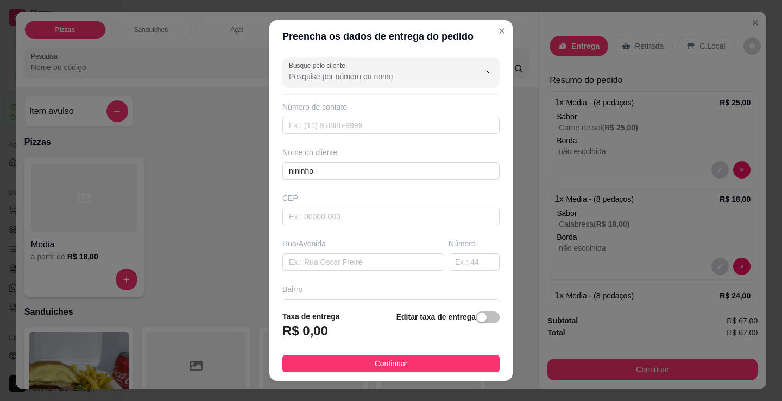
drag, startPoint x: 465, startPoint y: 363, endPoint x: 558, endPoint y: 343, distance: 95.5
click at [466, 363] on button "Continuar" at bounding box center [390, 363] width 217 height 17
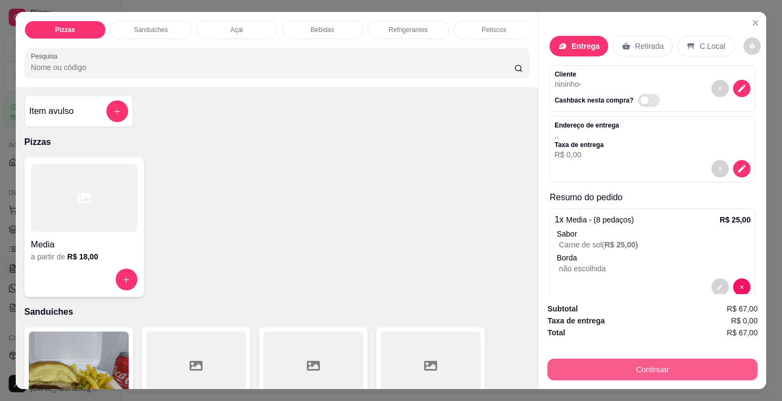
click at [637, 359] on button "Continuar" at bounding box center [652, 370] width 210 height 22
click at [689, 364] on button "Continuar" at bounding box center [652, 370] width 210 height 22
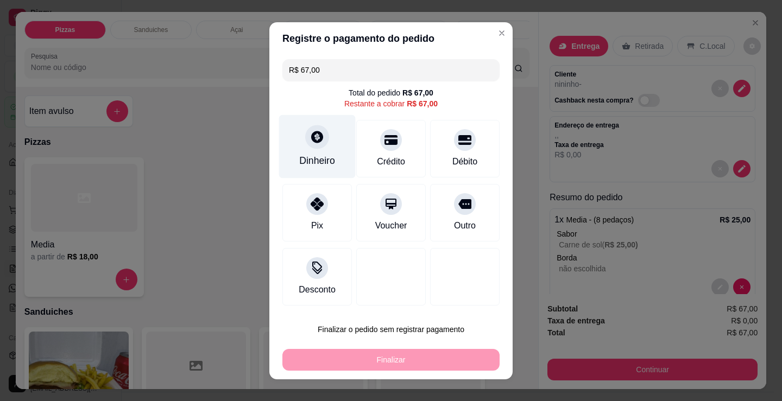
click at [328, 150] on div "Dinheiro" at bounding box center [317, 146] width 77 height 63
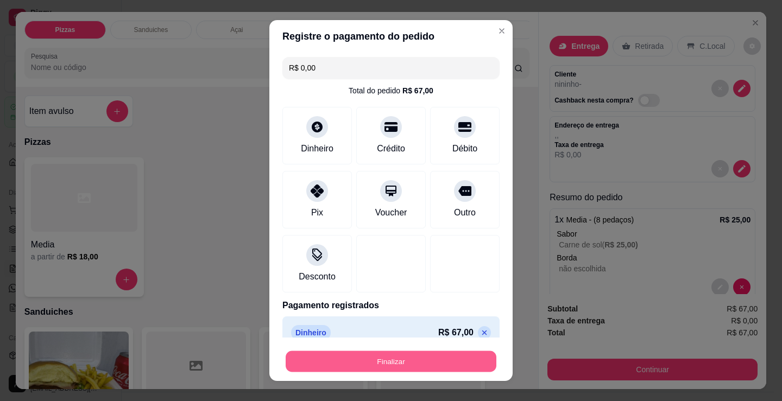
click at [446, 359] on button "Finalizar" at bounding box center [390, 361] width 211 height 21
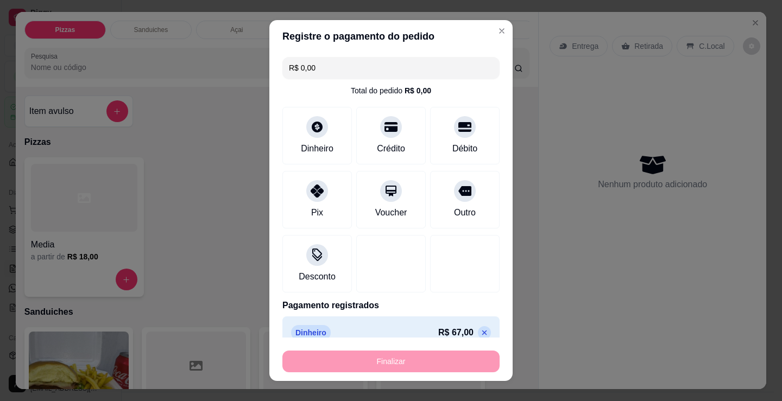
type input "-R$ 67,00"
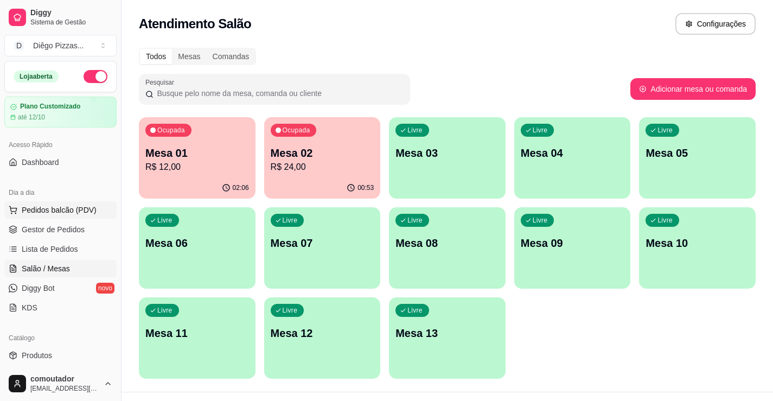
click at [46, 211] on span "Pedidos balcão (PDV)" at bounding box center [59, 210] width 75 height 11
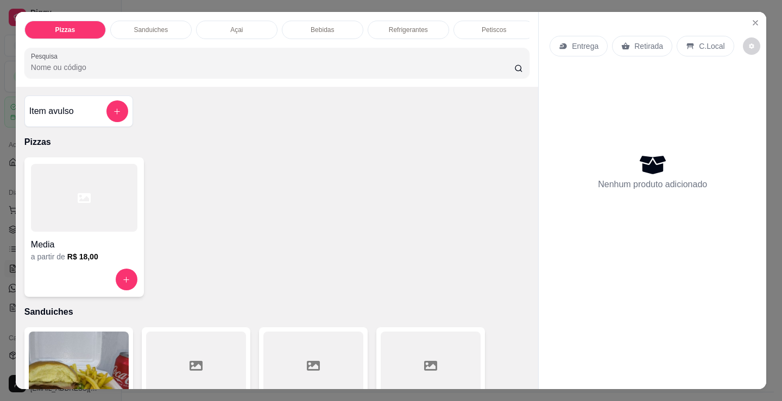
click at [69, 191] on div at bounding box center [84, 198] width 106 height 68
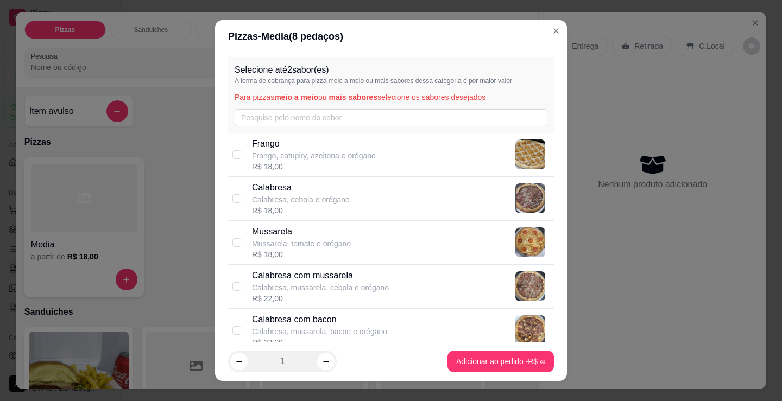
click at [228, 148] on div "[PERSON_NAME], catupiry, azeitona e orégano R$ 18,00" at bounding box center [391, 155] width 326 height 44
checkbox input "true"
click at [235, 202] on input "checkbox" at bounding box center [236, 198] width 9 height 9
checkbox input "true"
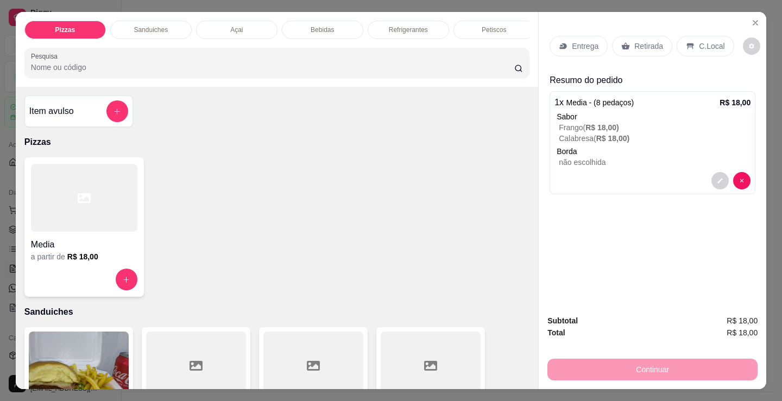
click at [214, 21] on div "Açai" at bounding box center [236, 30] width 81 height 18
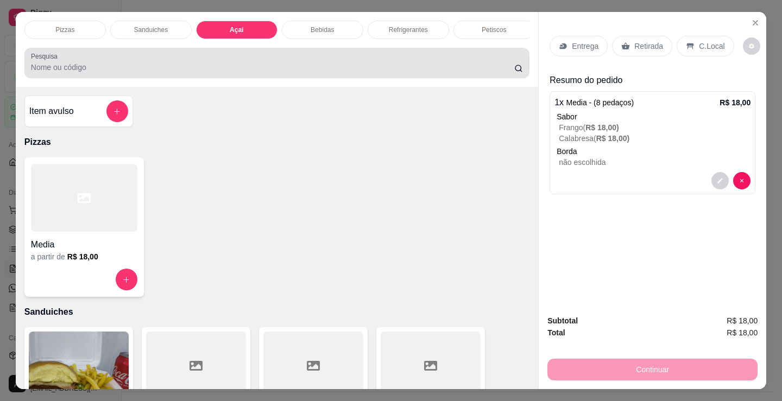
scroll to position [27, 0]
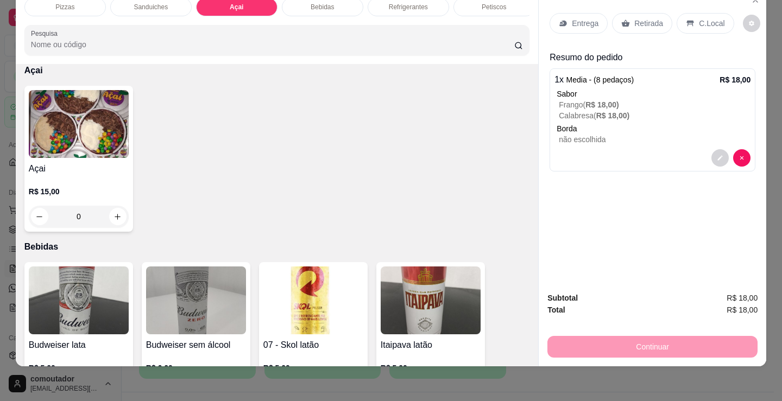
click at [93, 143] on img at bounding box center [79, 124] width 100 height 68
click at [281, 125] on div "200ml" at bounding box center [278, 131] width 27 height 13
radio input "true"
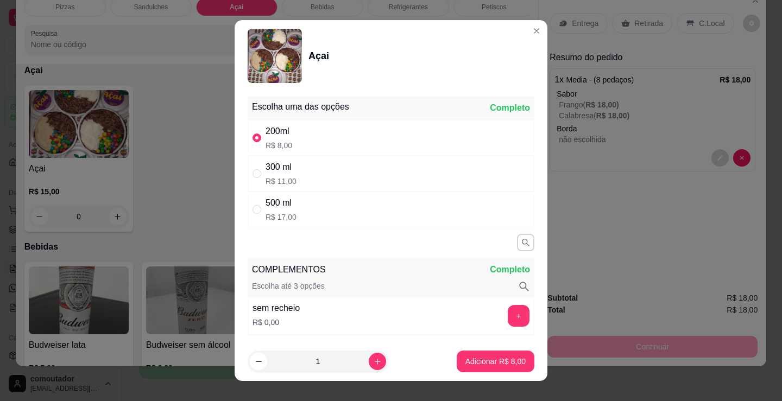
click at [237, 229] on div "Escolha uma das opções Completo 200ml R$ 8,00 300 ml R$ 11,00 500 ml R$ 17,00 C…" at bounding box center [390, 217] width 313 height 250
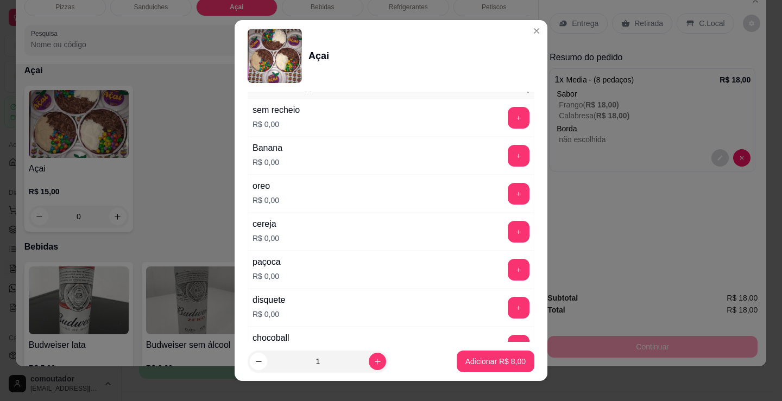
scroll to position [217, 0]
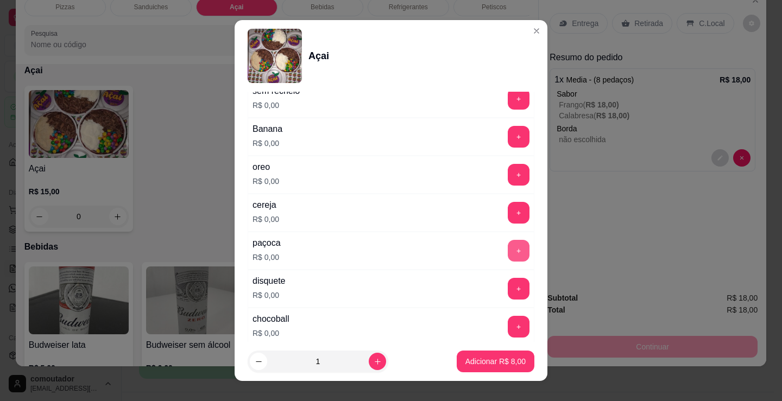
click at [507, 248] on button "+" at bounding box center [518, 251] width 22 height 22
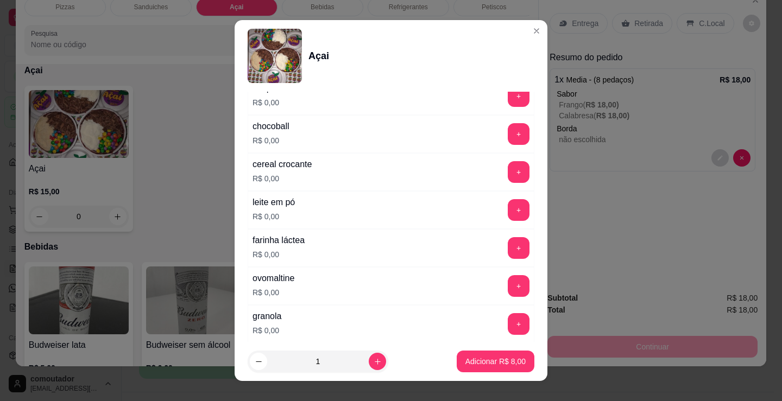
scroll to position [434, 0]
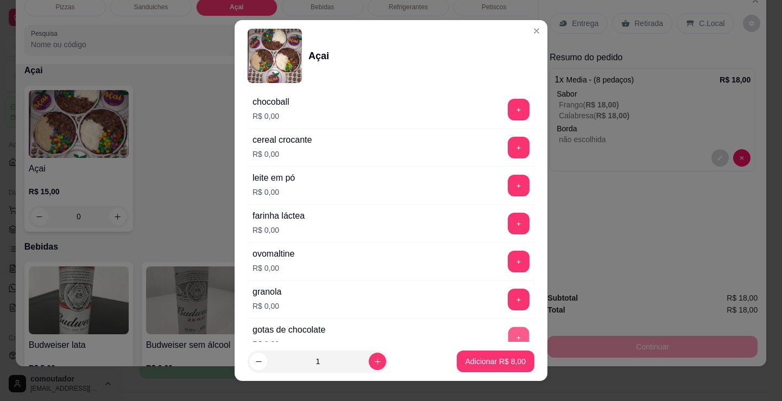
click at [508, 331] on button "+" at bounding box center [518, 337] width 21 height 21
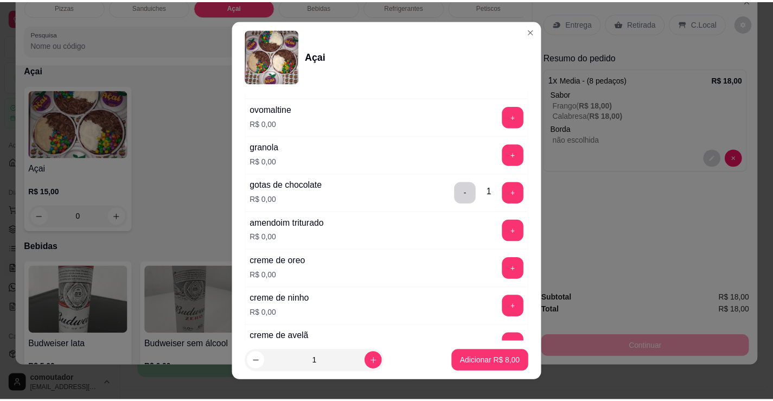
scroll to position [597, 0]
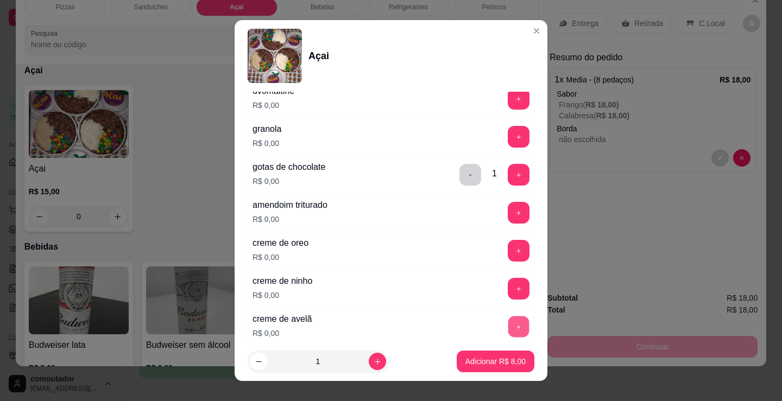
click at [508, 324] on button "+" at bounding box center [518, 326] width 21 height 21
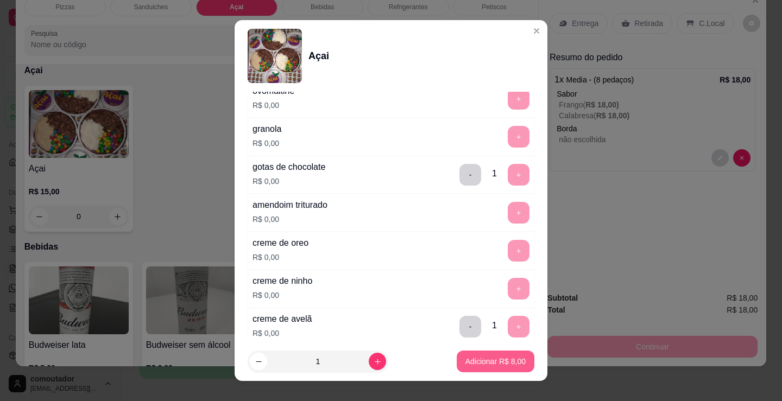
click at [504, 354] on button "Adicionar R$ 8,00" at bounding box center [495, 362] width 78 height 22
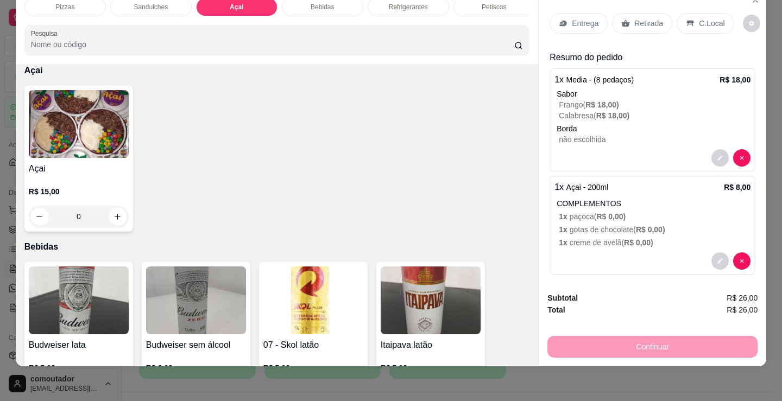
click at [580, 18] on p "Entrega" at bounding box center [584, 23] width 27 height 11
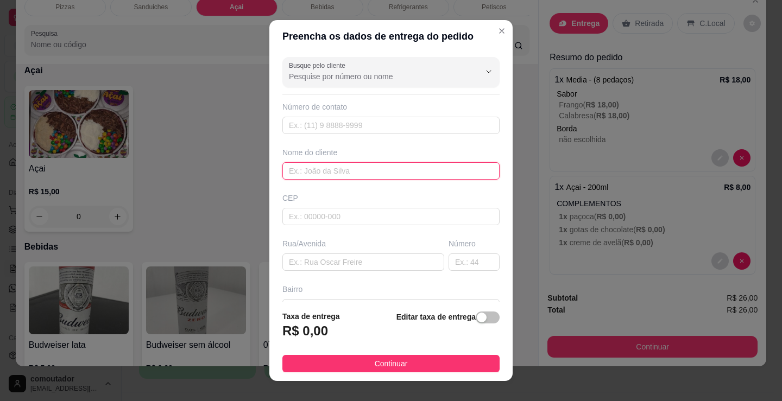
click at [442, 173] on input "text" at bounding box center [390, 170] width 217 height 17
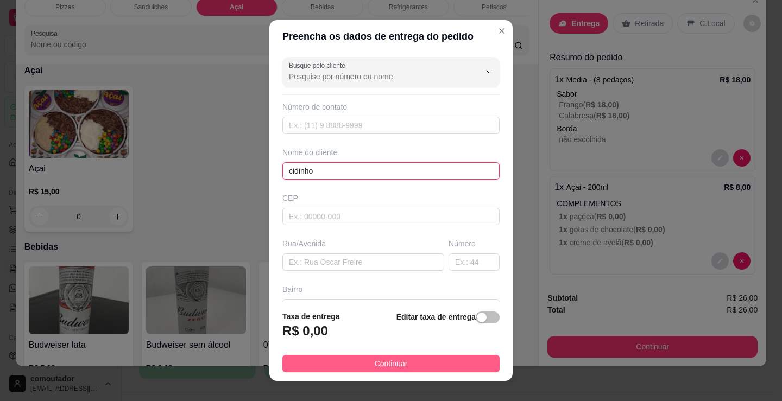
type input "cidinho"
click at [435, 355] on button "Continuar" at bounding box center [390, 363] width 217 height 17
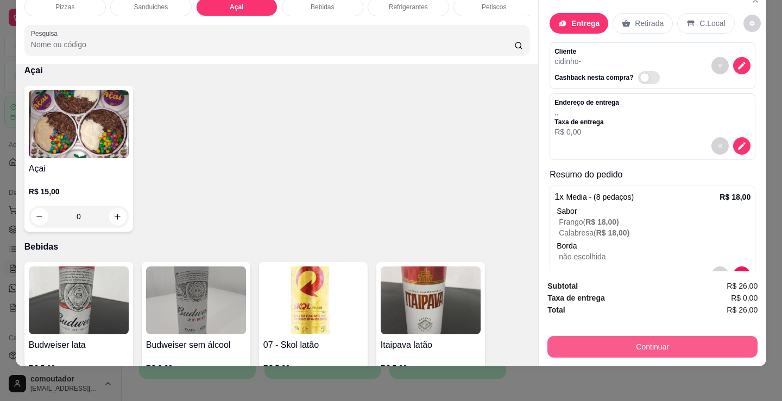
click at [587, 342] on button "Continuar" at bounding box center [652, 347] width 210 height 22
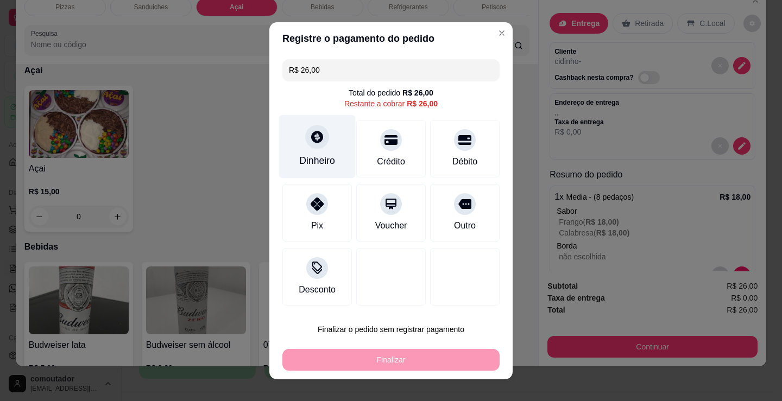
click at [307, 154] on div "Dinheiro" at bounding box center [317, 161] width 36 height 14
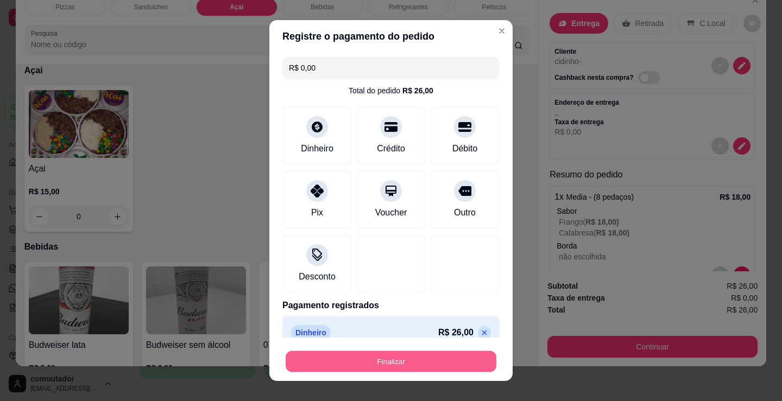
click at [433, 351] on button "Finalizar" at bounding box center [390, 361] width 211 height 21
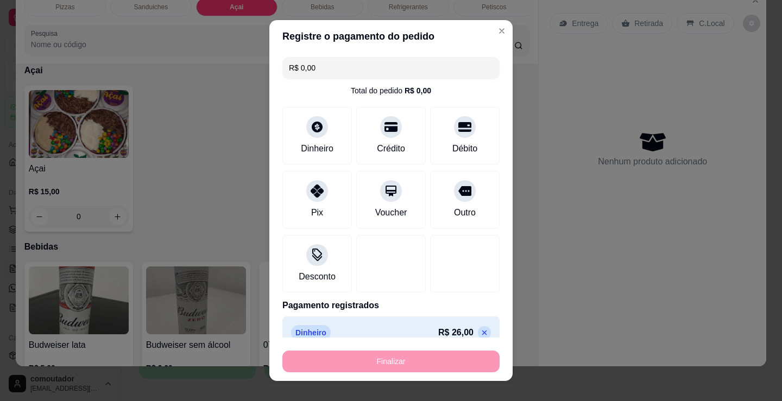
type input "-R$ 26,00"
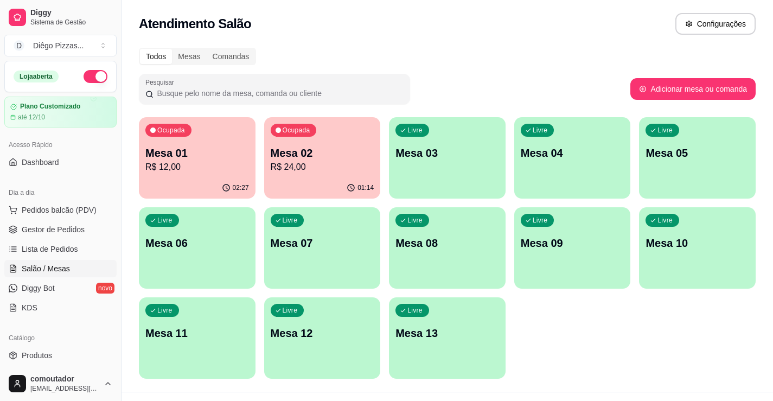
click at [86, 76] on button "button" at bounding box center [96, 76] width 24 height 13
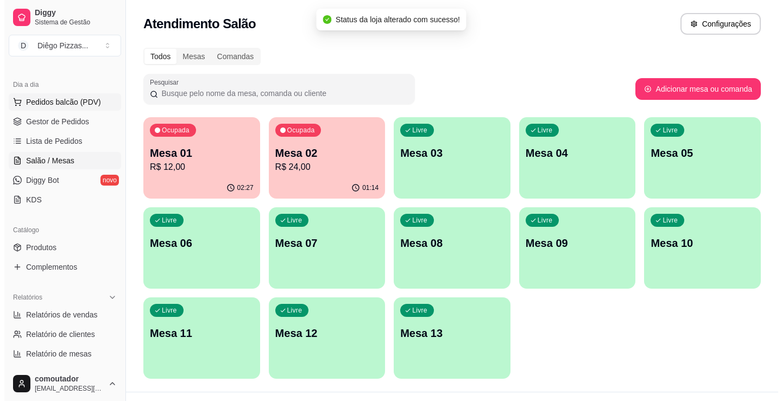
scroll to position [109, 0]
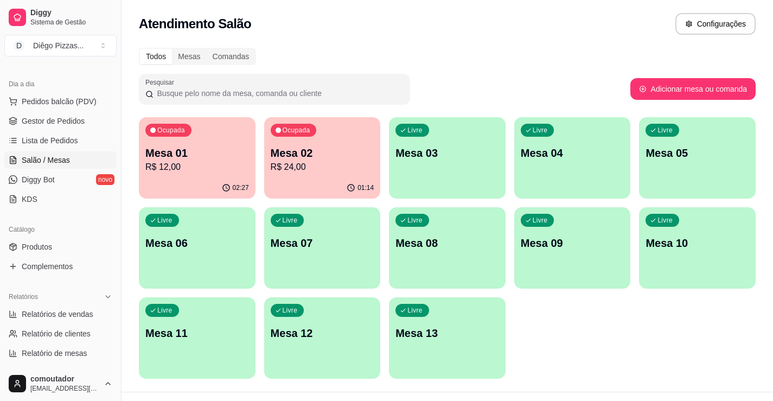
click at [346, 169] on p "R$ 24,00" at bounding box center [323, 167] width 104 height 13
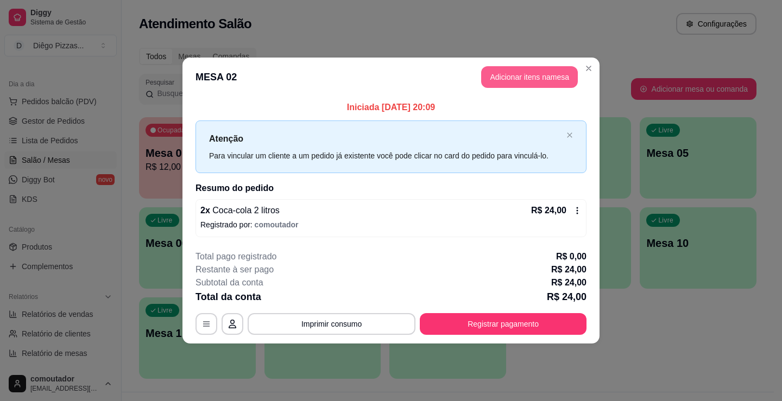
click at [509, 79] on button "Adicionar itens na mesa" at bounding box center [529, 77] width 97 height 22
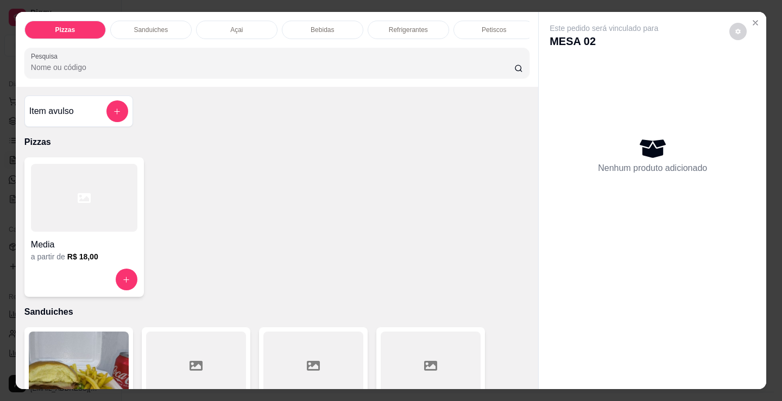
click at [335, 28] on div "Bebidas" at bounding box center [322, 30] width 81 height 18
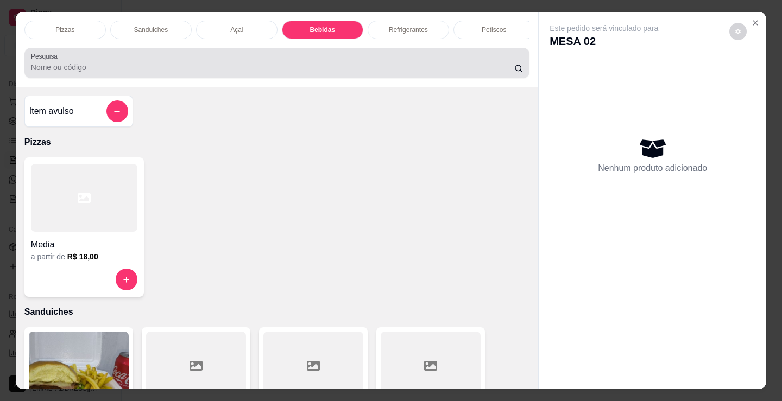
scroll to position [27, 0]
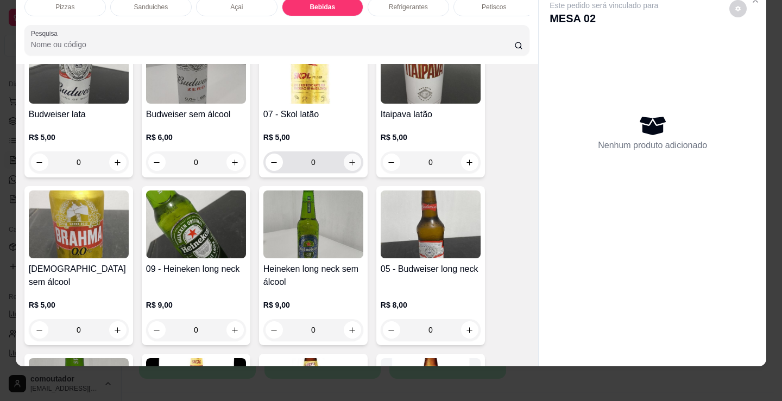
click at [355, 163] on button "increase-product-quantity" at bounding box center [352, 162] width 17 height 17
type input "1"
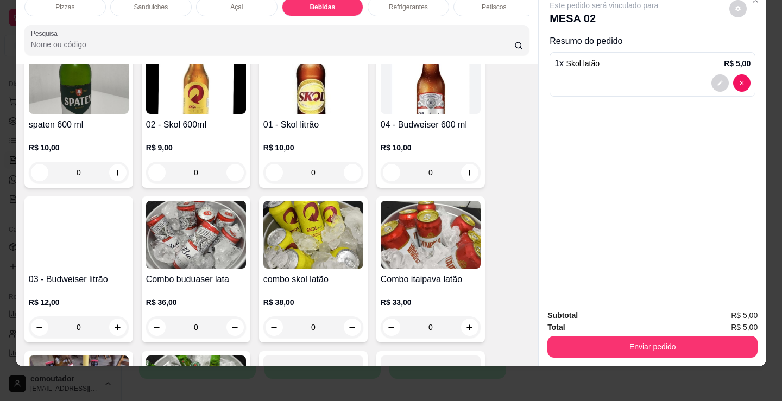
scroll to position [1779, 0]
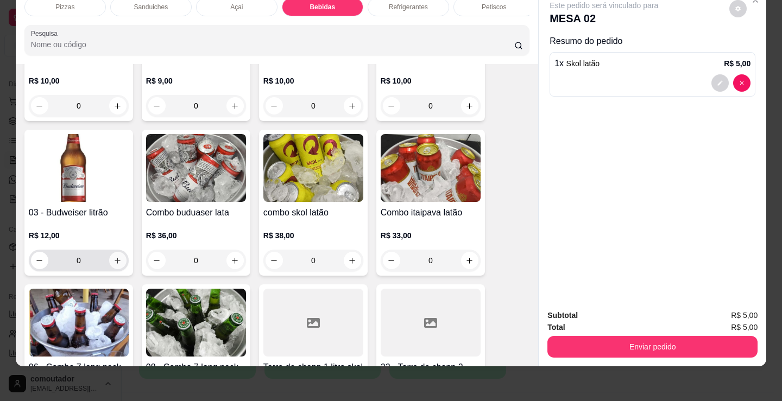
click at [120, 262] on button "increase-product-quantity" at bounding box center [117, 260] width 17 height 17
type input "1"
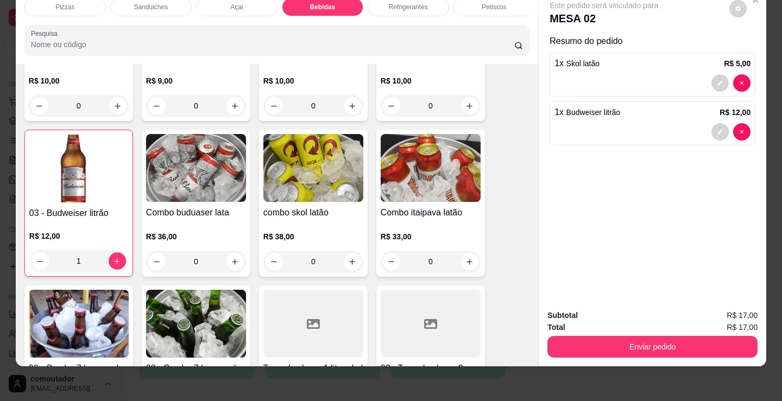
click at [64, 3] on p "Pizzas" at bounding box center [64, 7] width 19 height 9
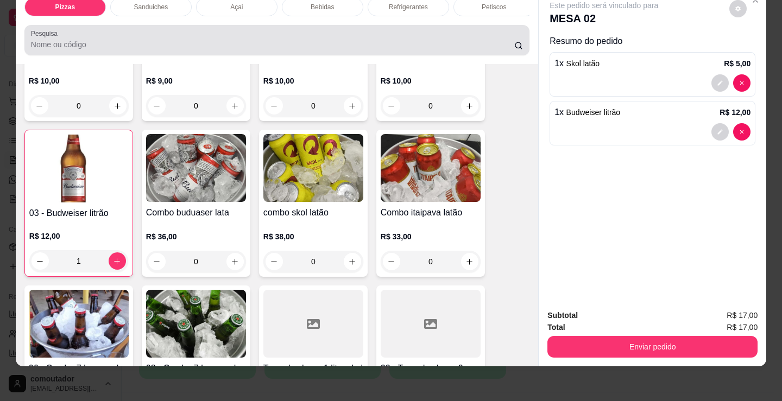
scroll to position [49, 0]
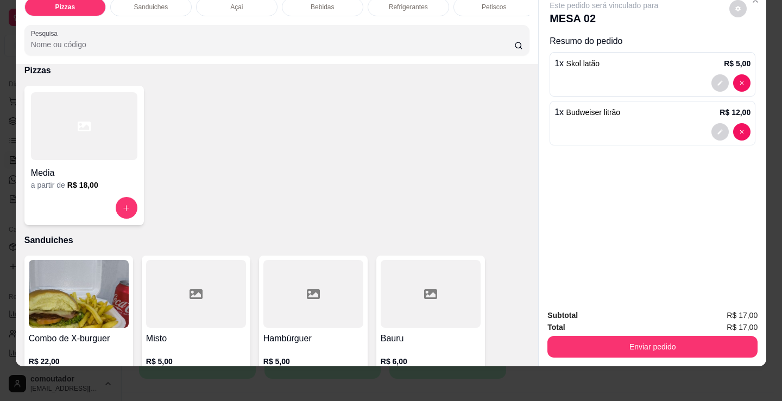
click at [47, 140] on div at bounding box center [84, 126] width 106 height 68
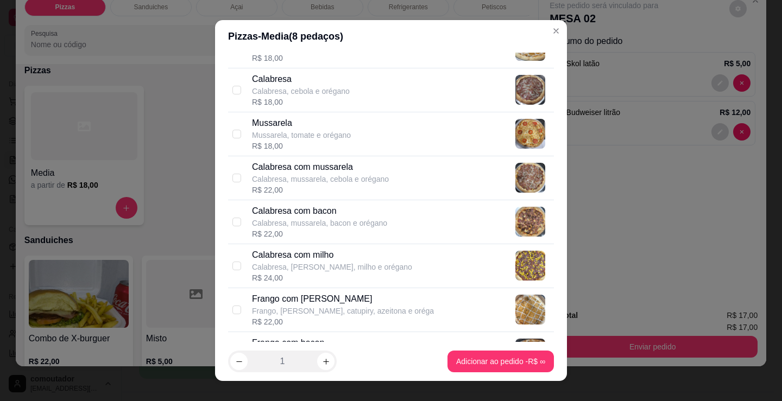
scroll to position [0, 0]
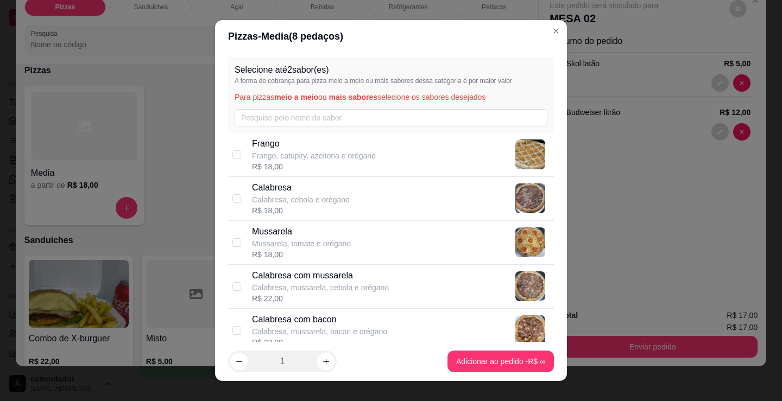
click at [323, 153] on p "Frango, catupiry, azeitona e orégano" at bounding box center [314, 155] width 124 height 11
checkbox input "true"
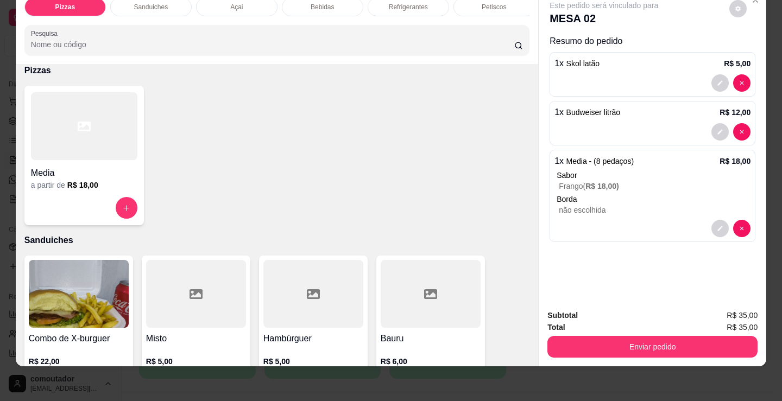
click at [61, 145] on div at bounding box center [84, 126] width 106 height 68
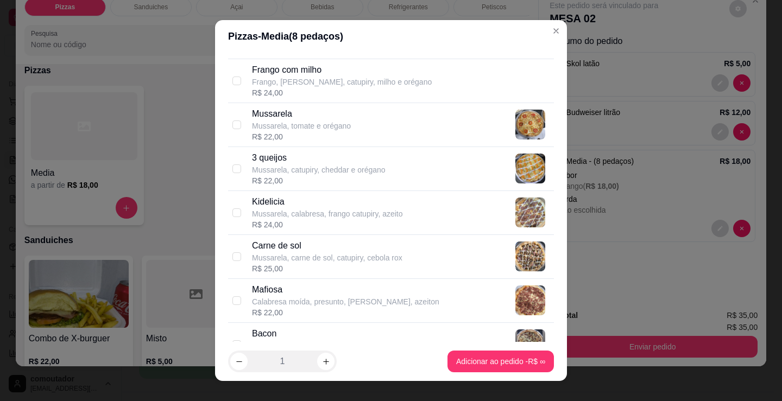
scroll to position [488, 0]
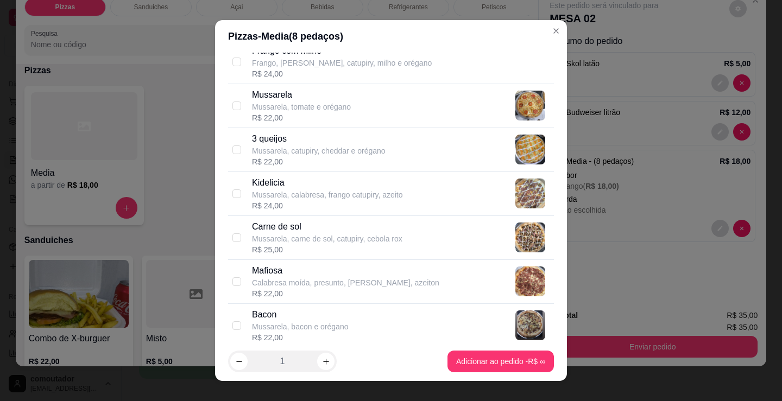
click at [319, 280] on p "Calabresa moída, presunto, [PERSON_NAME], azeiton" at bounding box center [345, 282] width 187 height 11
checkbox input "true"
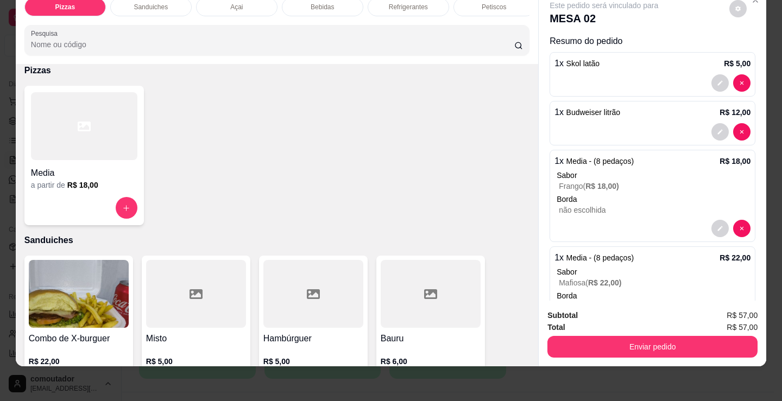
click at [161, 189] on div "Media a partir de R$ 18,00" at bounding box center [276, 155] width 505 height 139
click at [79, 173] on h4 "Media" at bounding box center [84, 173] width 106 height 13
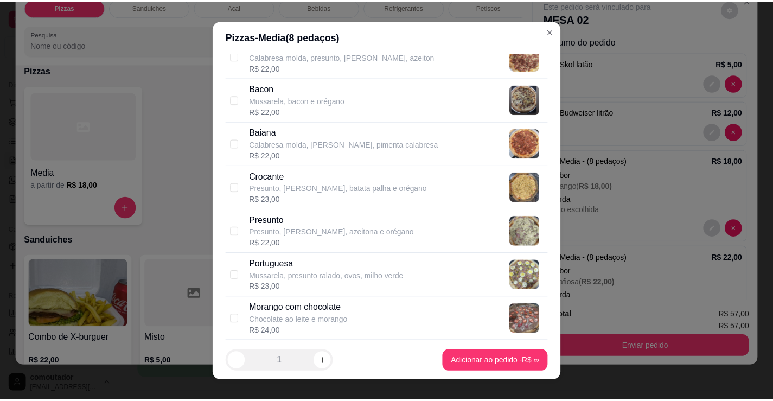
scroll to position [760, 0]
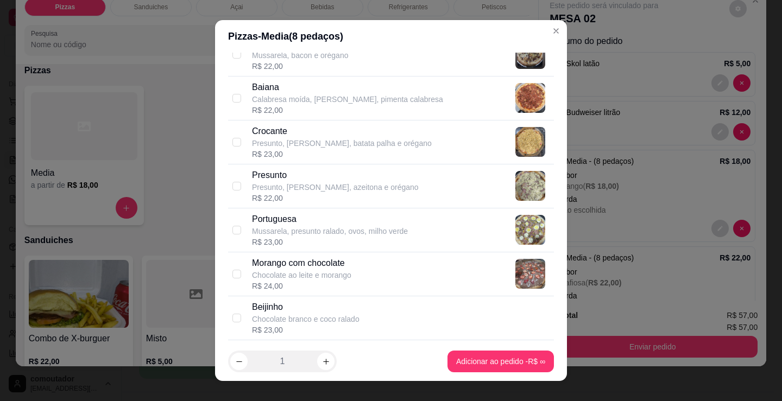
click at [349, 265] on div "Morango com chocolate Chocolate ao leite e morango R$ 24,00" at bounding box center [400, 274] width 297 height 35
checkbox input "true"
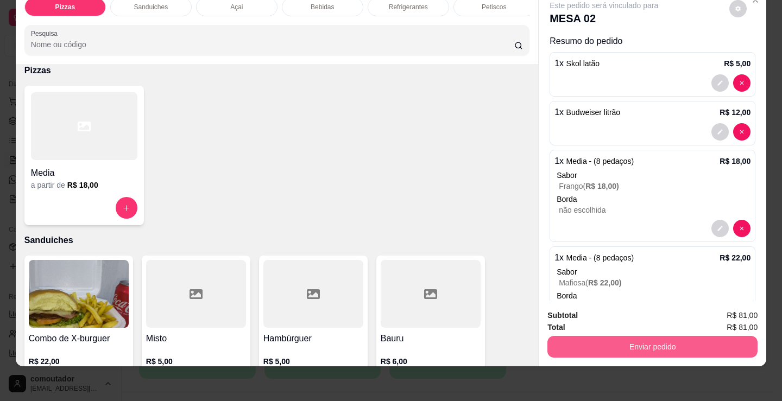
click at [653, 338] on button "Enviar pedido" at bounding box center [652, 347] width 210 height 22
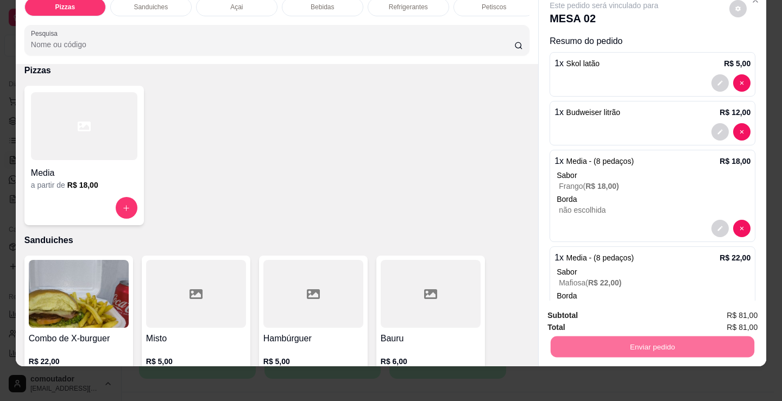
click at [714, 314] on button "Enviar pedido" at bounding box center [728, 312] width 61 height 21
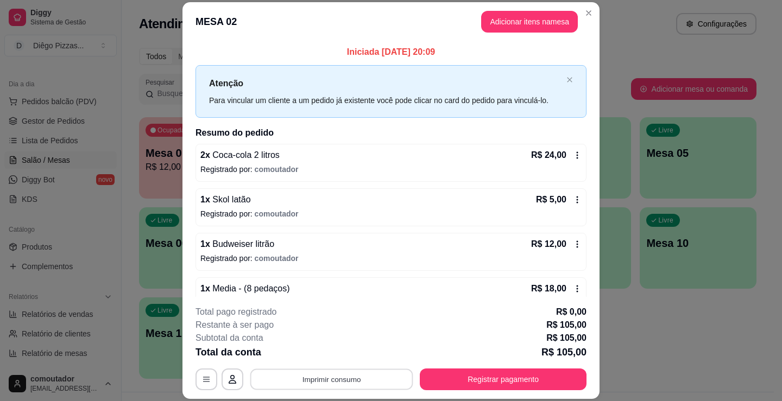
click at [377, 377] on button "Imprimir consumo" at bounding box center [331, 379] width 163 height 21
click at [328, 353] on button "IMPRESSORA" at bounding box center [330, 354] width 79 height 17
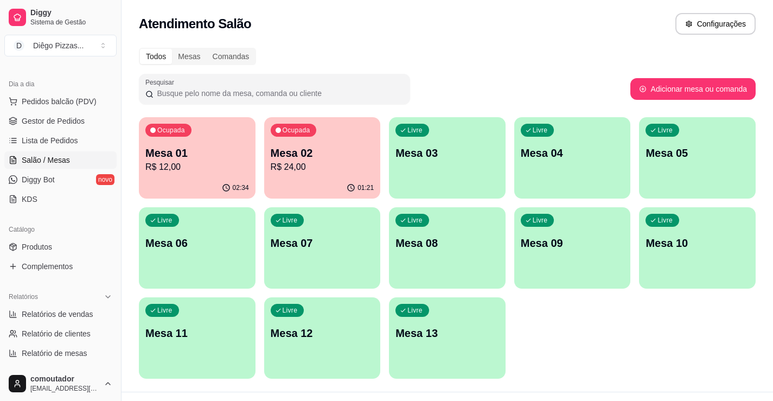
scroll to position [0, 0]
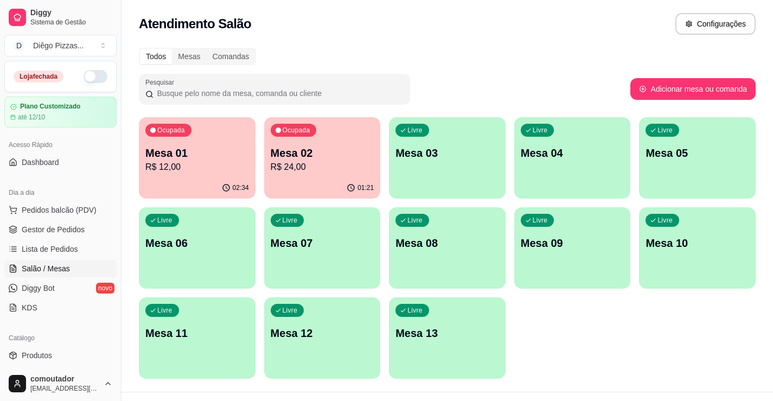
click at [100, 60] on div "Diggy Sistema de Gestão D Diêgo Pizzas ..." at bounding box center [60, 30] width 121 height 61
